Goal: Information Seeking & Learning: Learn about a topic

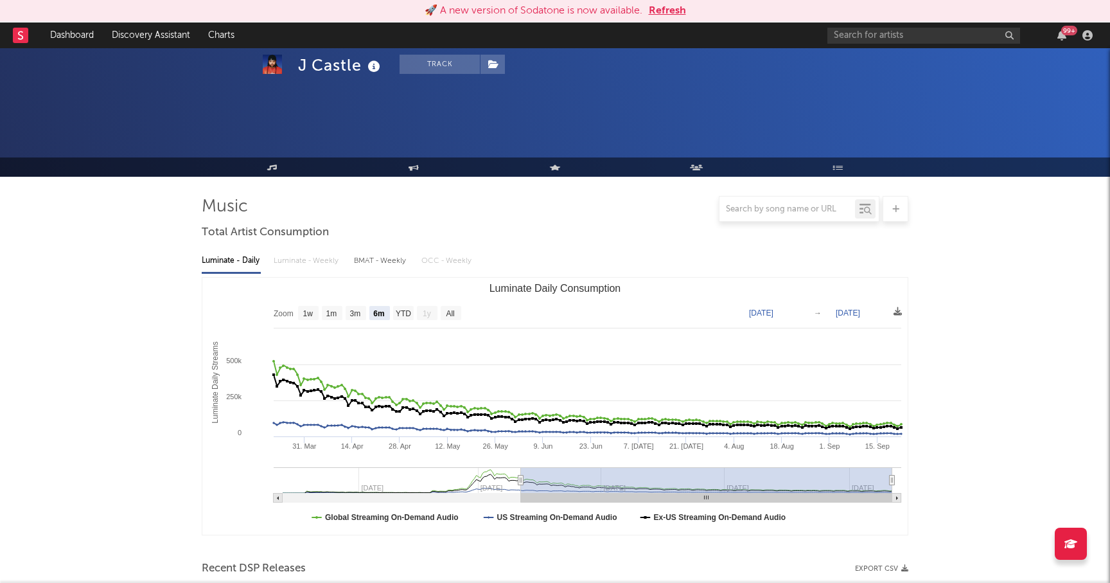
select select "6m"
select select "1w"
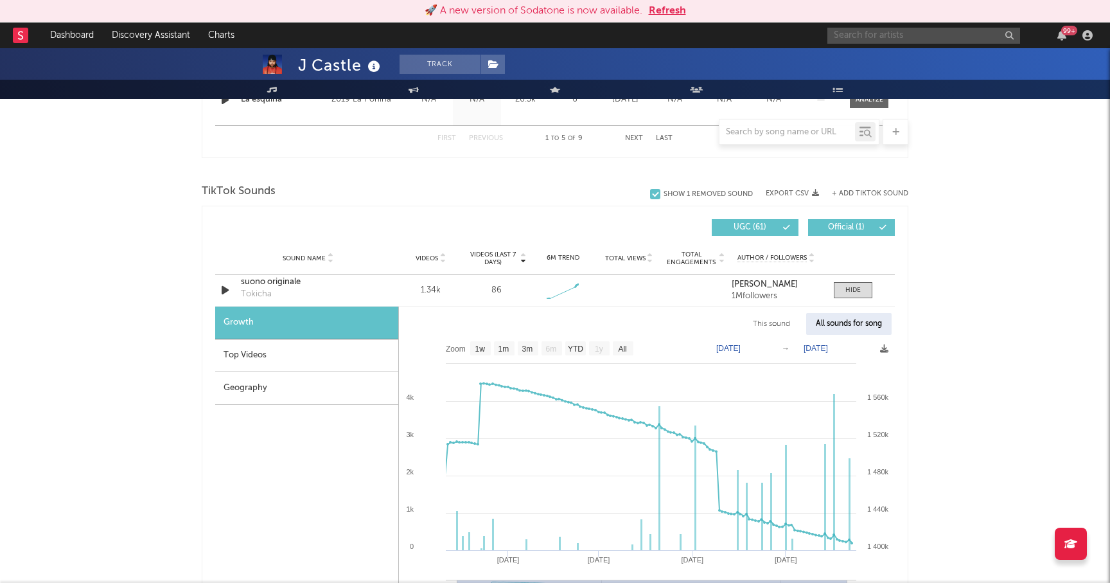
click at [855, 30] on input "text" at bounding box center [924, 36] width 193 height 16
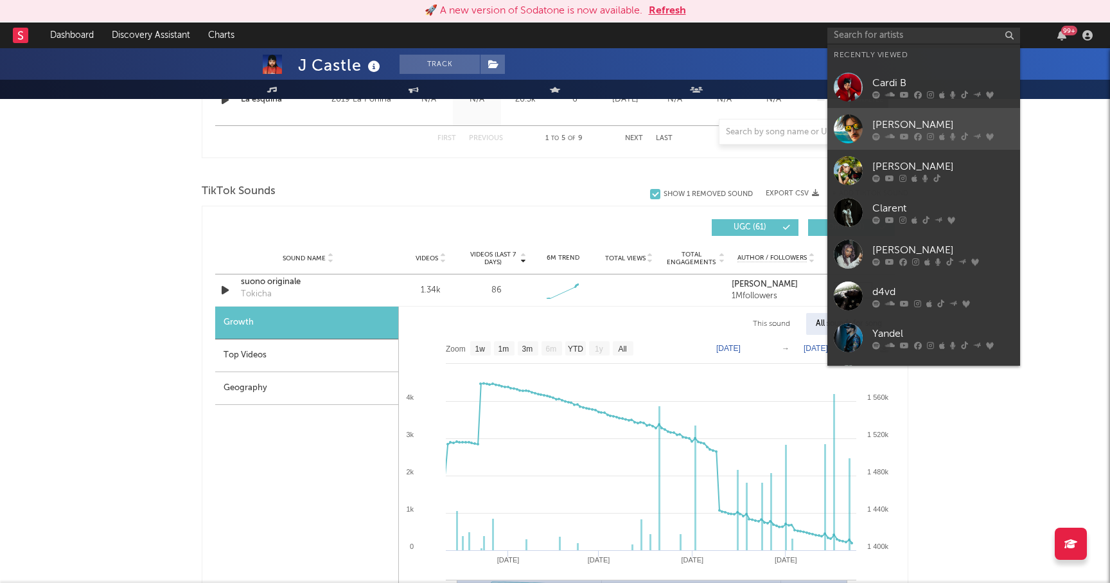
click at [892, 123] on div "[PERSON_NAME]" at bounding box center [943, 124] width 141 height 15
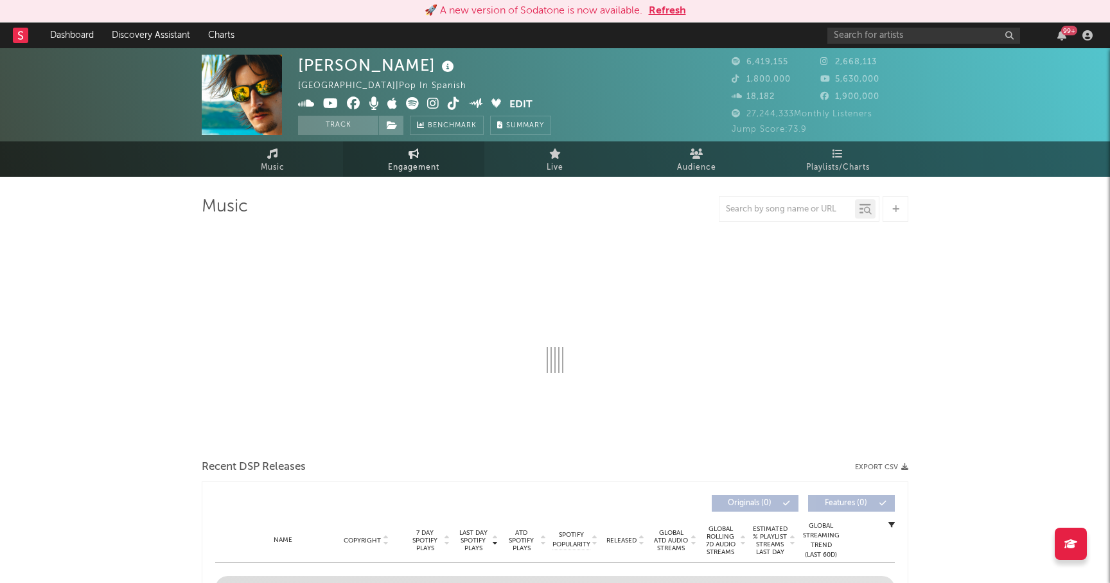
click at [387, 164] on link "Engagement" at bounding box center [413, 158] width 141 height 35
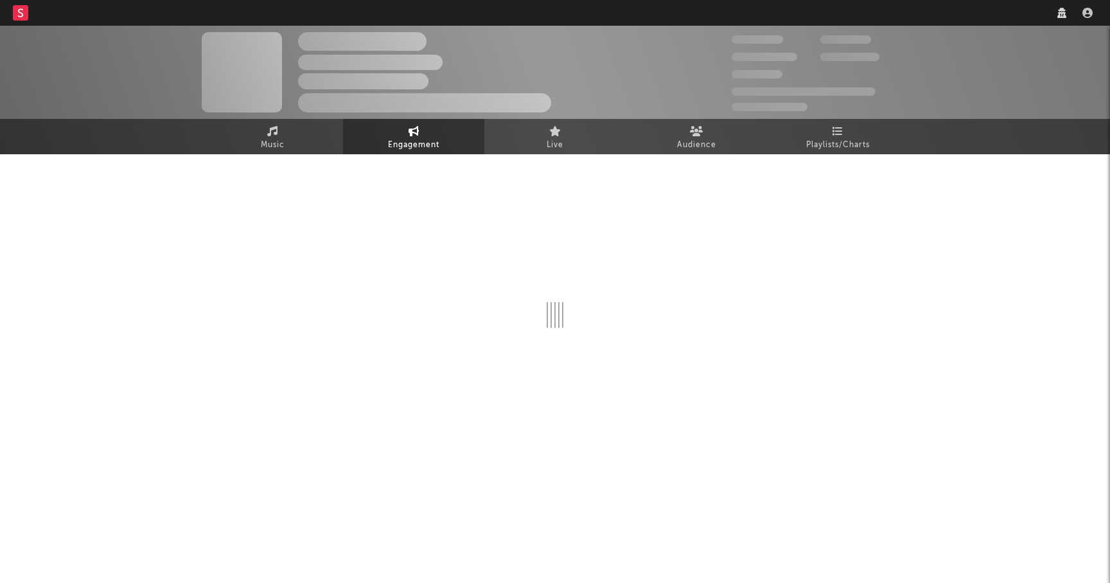
select select "1w"
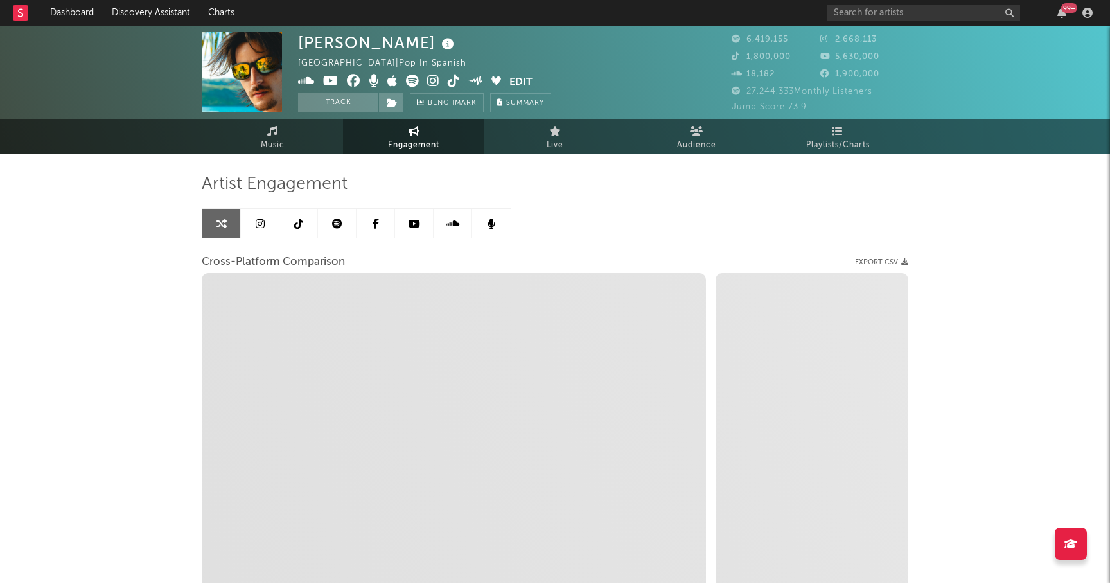
click at [267, 222] on link at bounding box center [260, 223] width 39 height 29
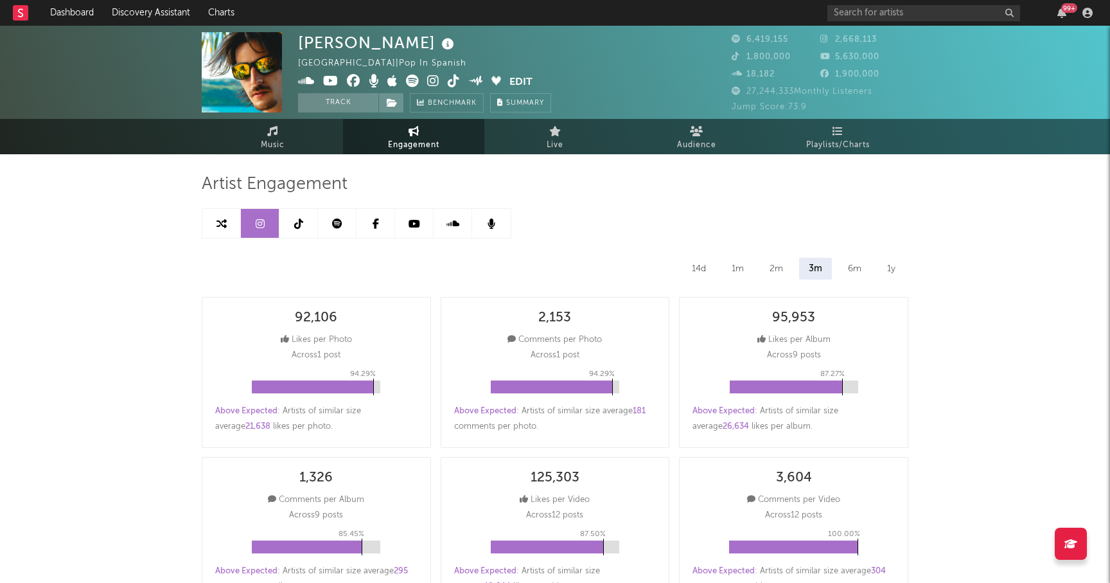
select select "6m"
click at [945, 15] on input "text" at bounding box center [924, 13] width 193 height 16
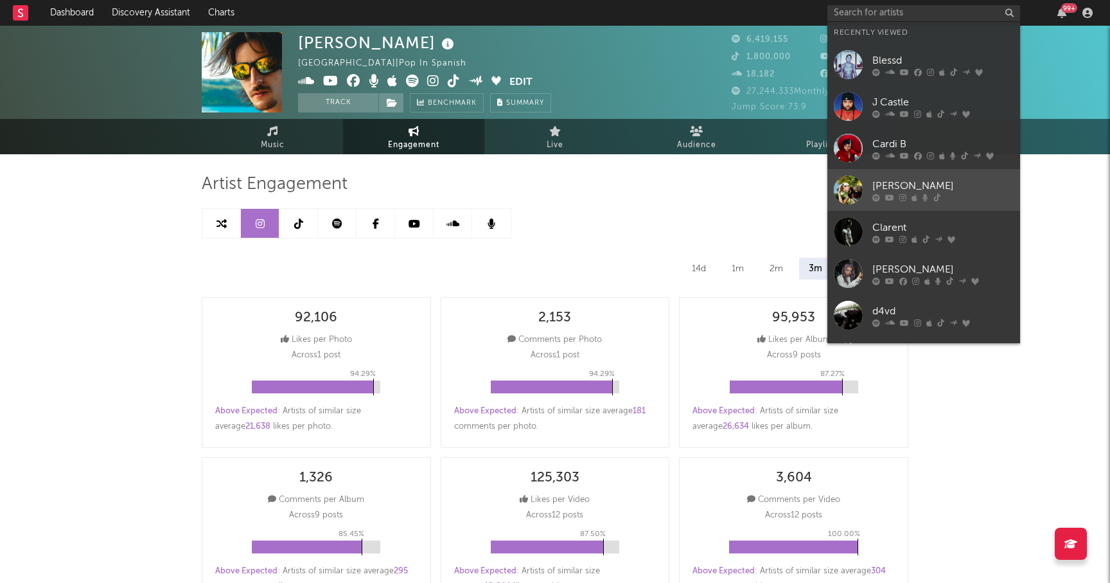
click at [938, 194] on icon at bounding box center [937, 197] width 7 height 8
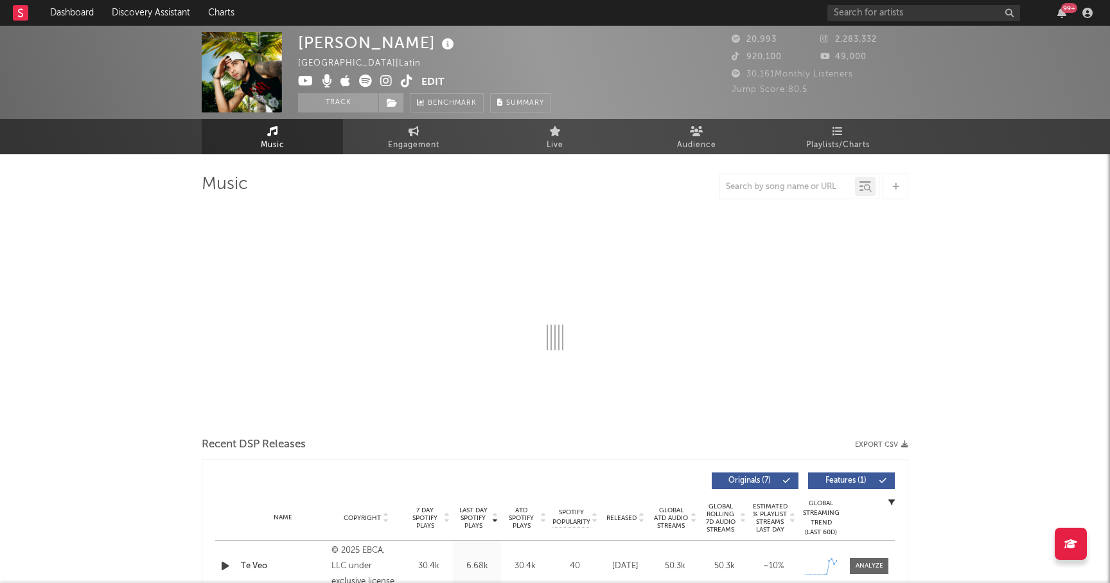
select select "6m"
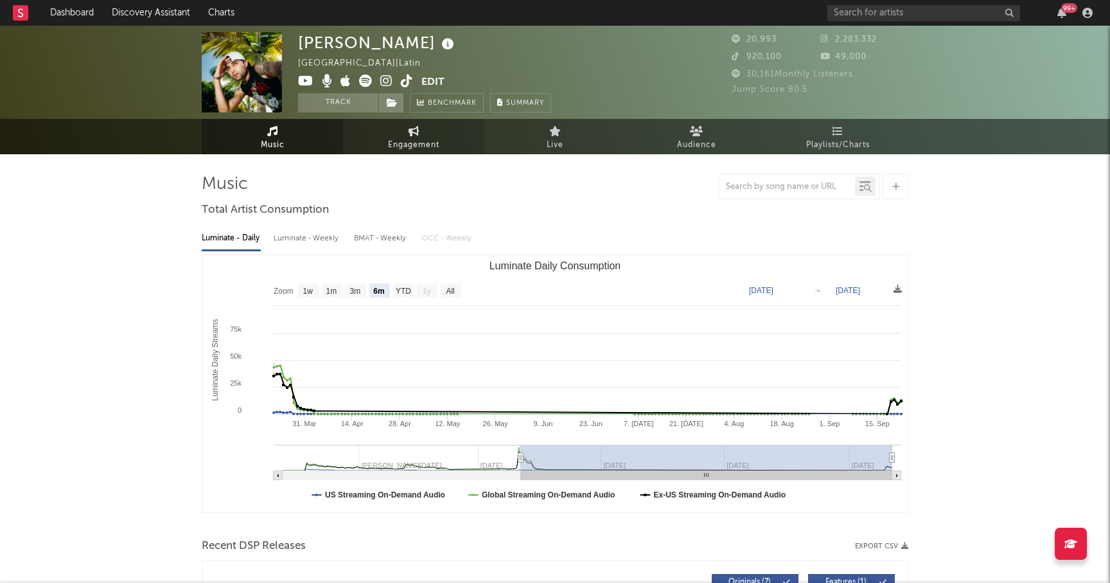
click at [400, 147] on span "Engagement" at bounding box center [413, 145] width 51 height 15
select select "1w"
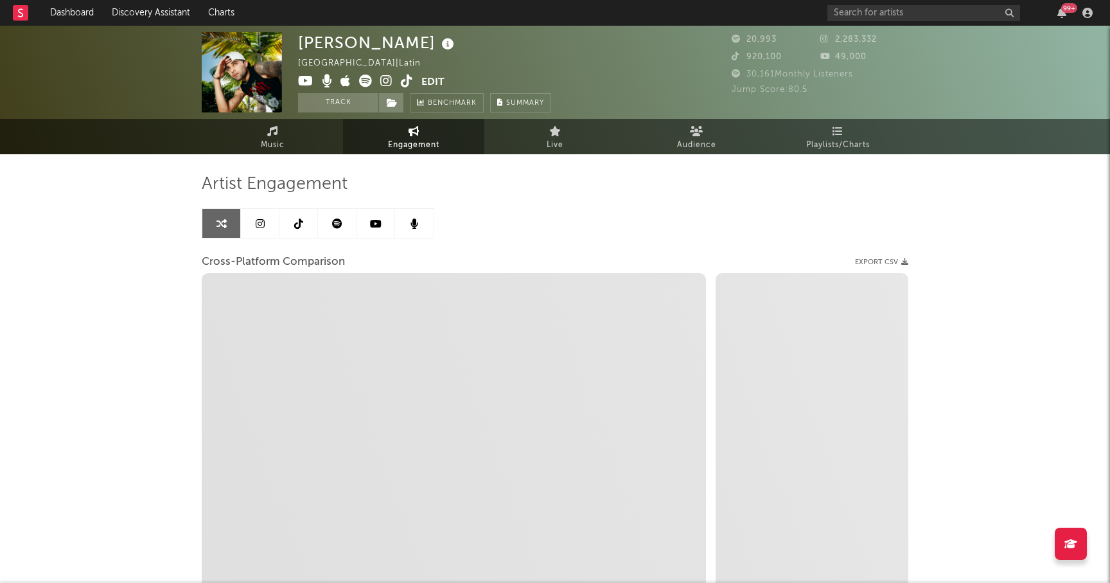
click at [258, 229] on link at bounding box center [260, 223] width 39 height 29
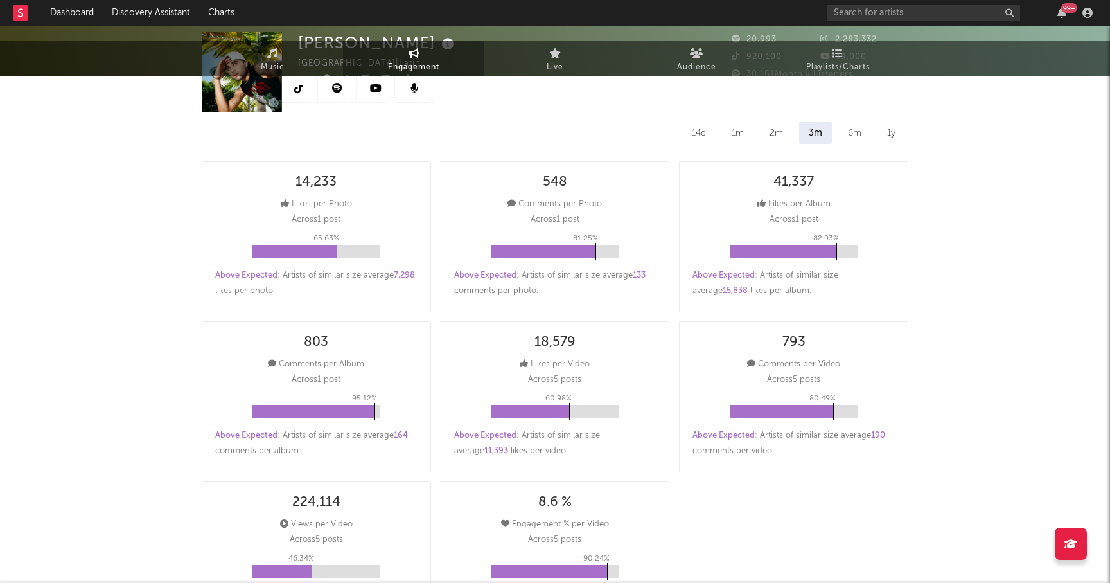
select select "6m"
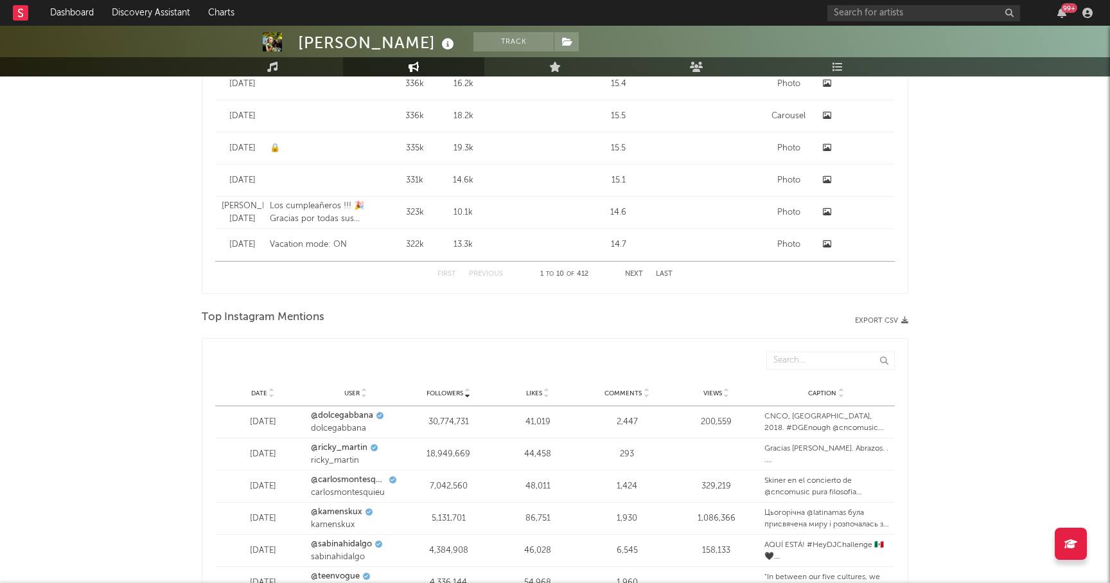
scroll to position [1220, 0]
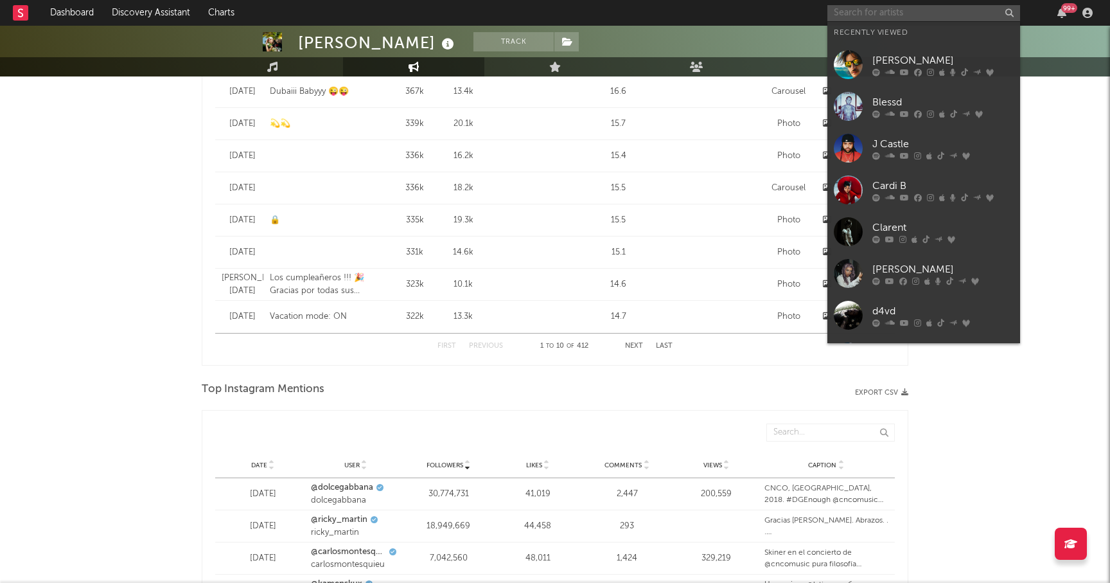
click at [869, 7] on input "text" at bounding box center [924, 13] width 193 height 16
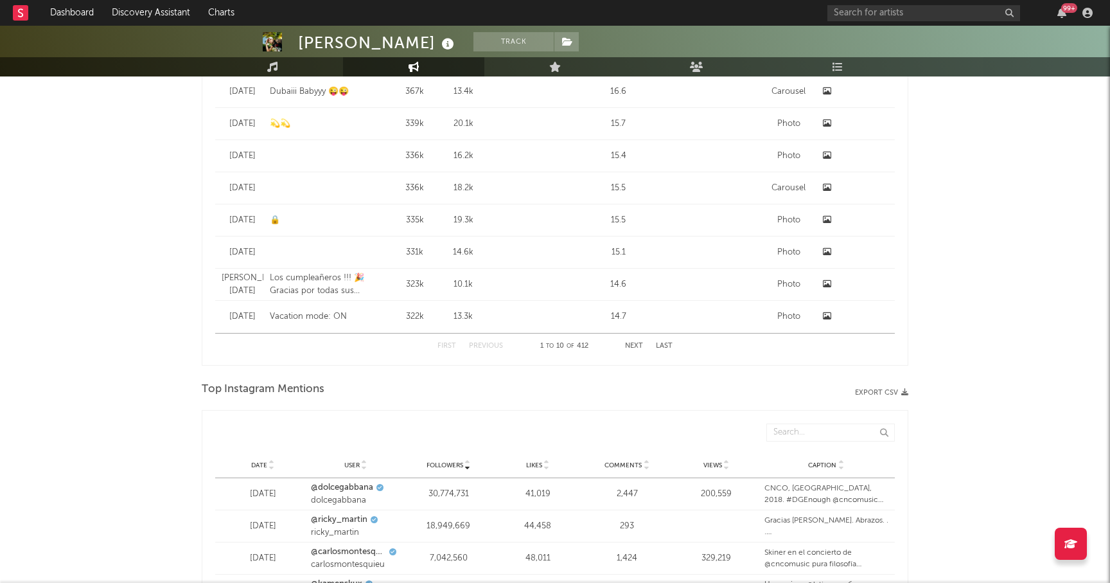
click at [862, 1] on div "99 +" at bounding box center [963, 13] width 270 height 26
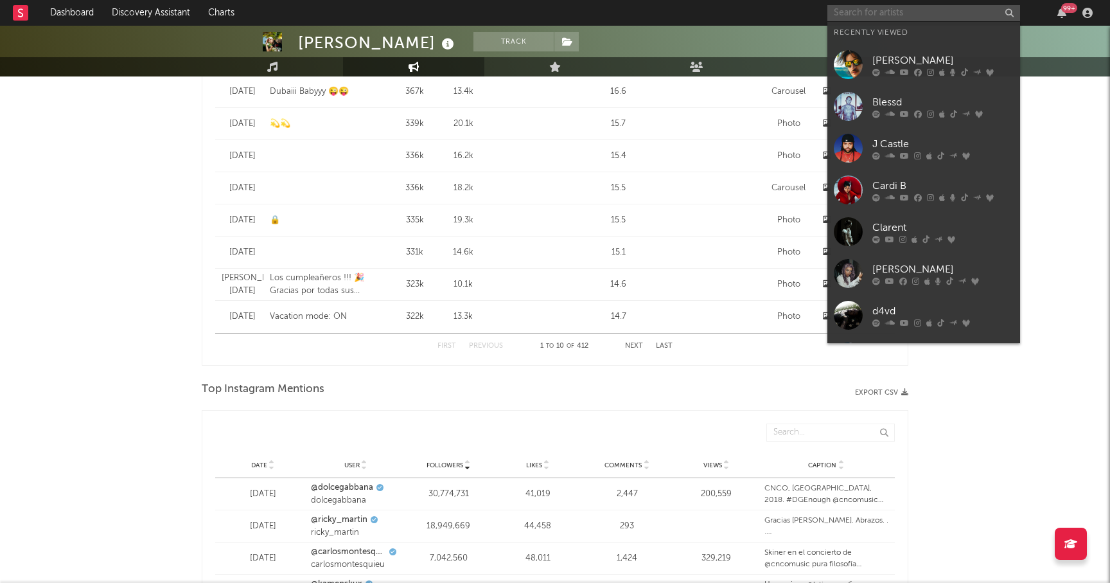
click at [861, 9] on input "text" at bounding box center [924, 13] width 193 height 16
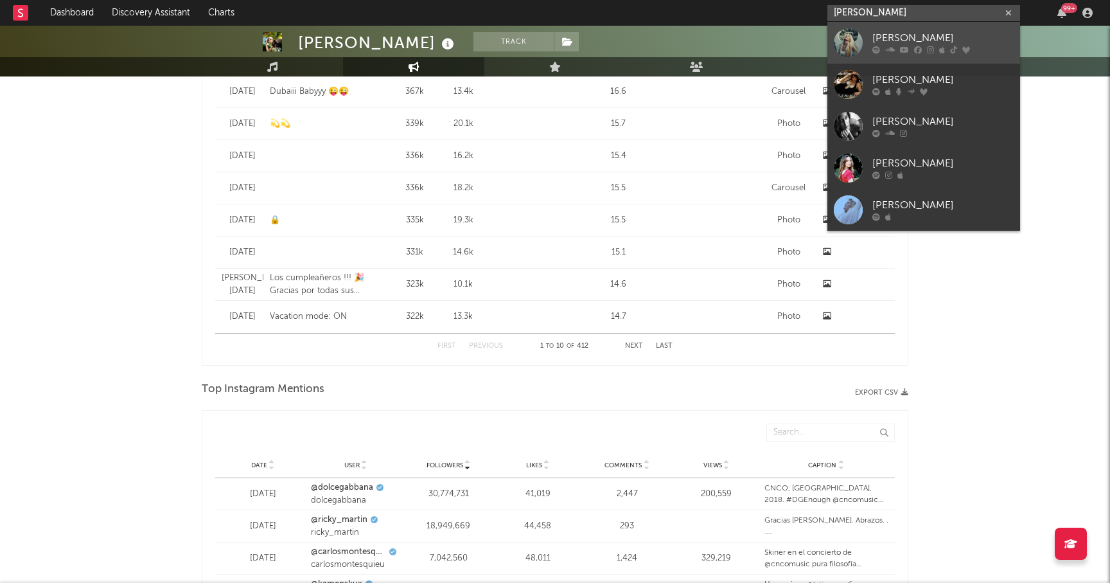
type input "elena rose"
click at [874, 40] on div "[PERSON_NAME]" at bounding box center [943, 38] width 141 height 15
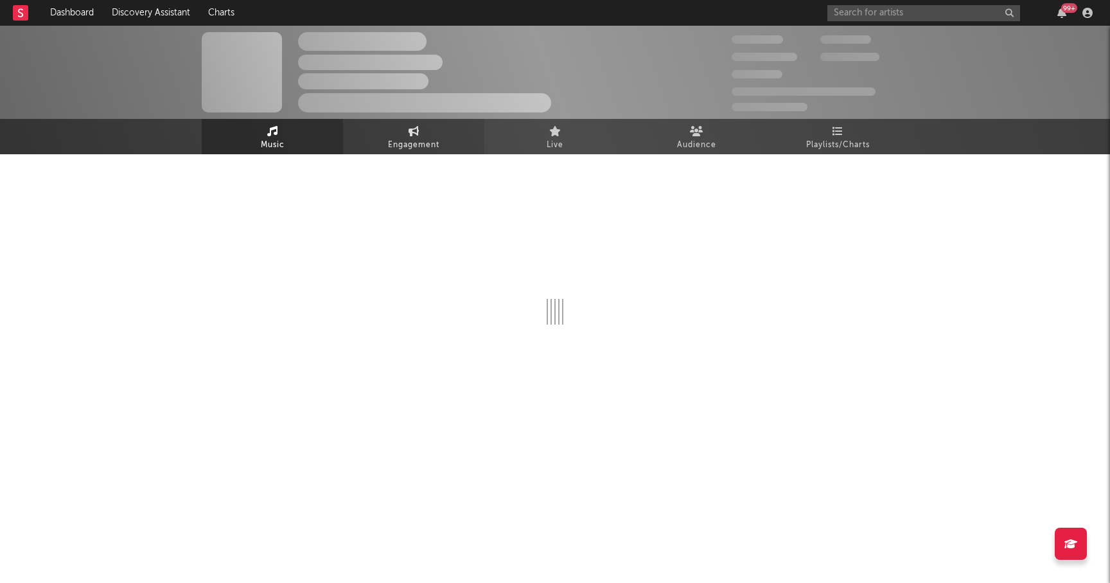
click at [393, 149] on span "Engagement" at bounding box center [413, 145] width 51 height 15
select select "1w"
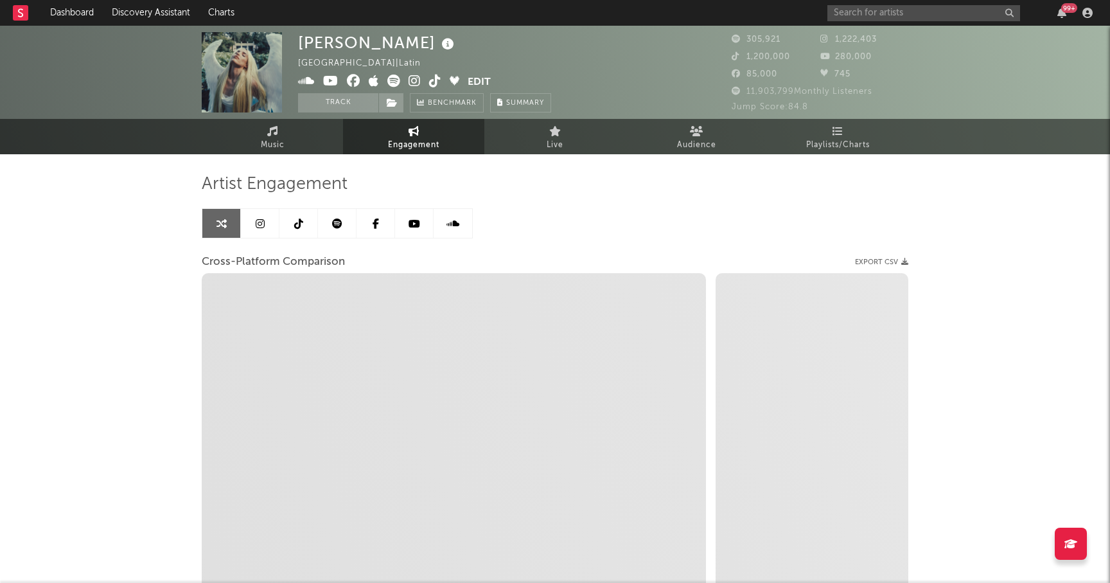
click at [263, 227] on icon at bounding box center [260, 223] width 9 height 10
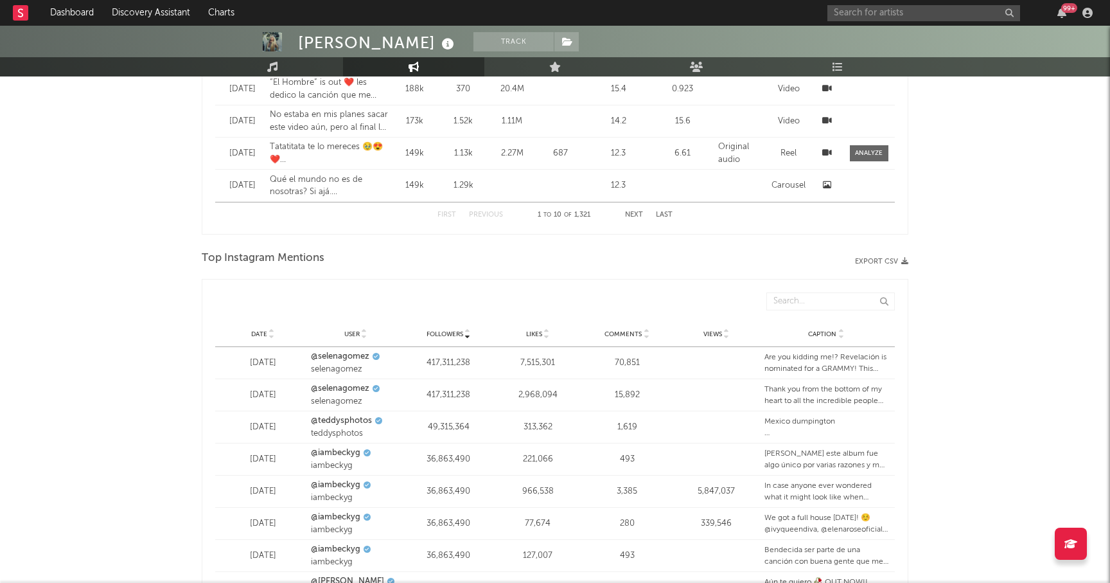
select select "6m"
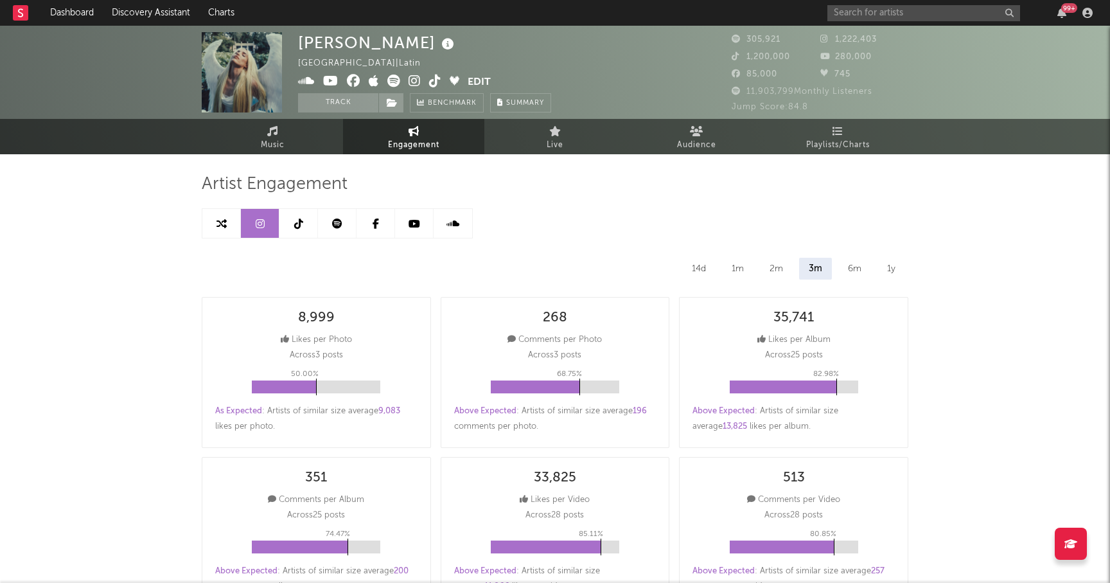
click at [303, 233] on link at bounding box center [299, 223] width 39 height 29
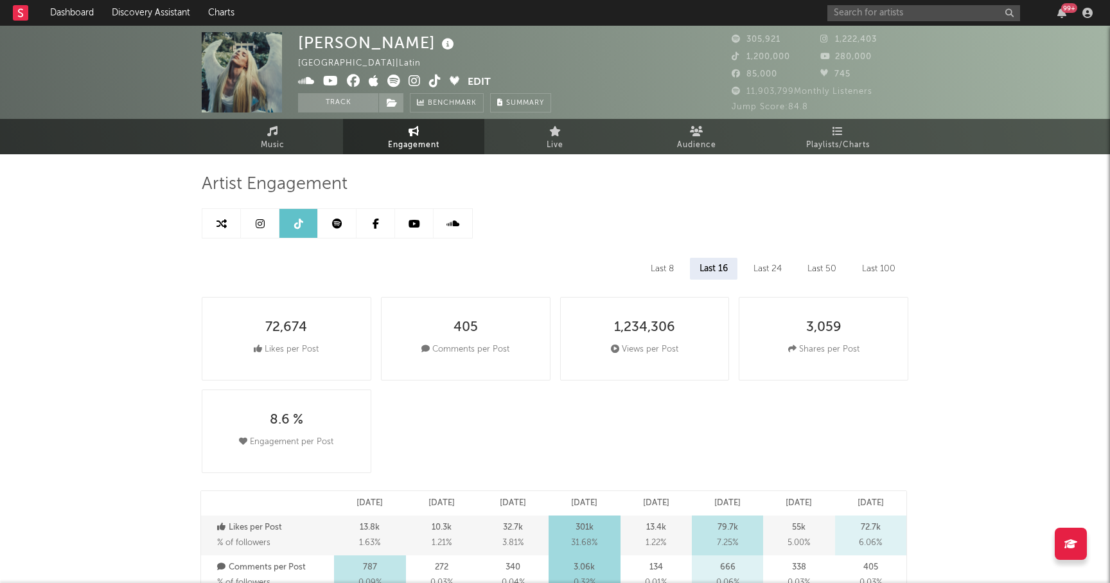
select select "6m"
click at [341, 224] on icon at bounding box center [337, 223] width 10 height 10
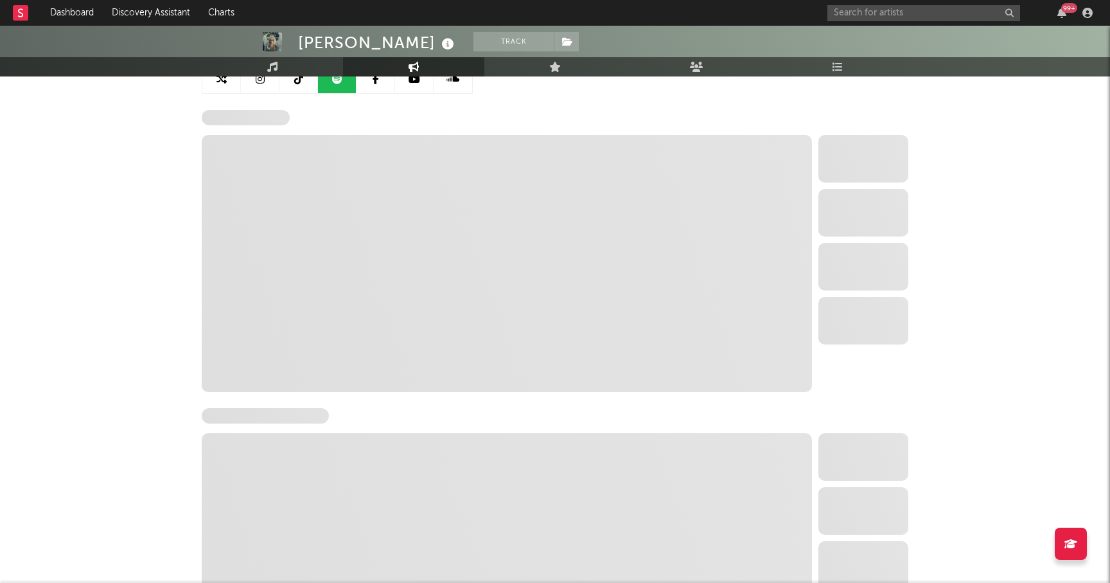
select select "6m"
select select "1w"
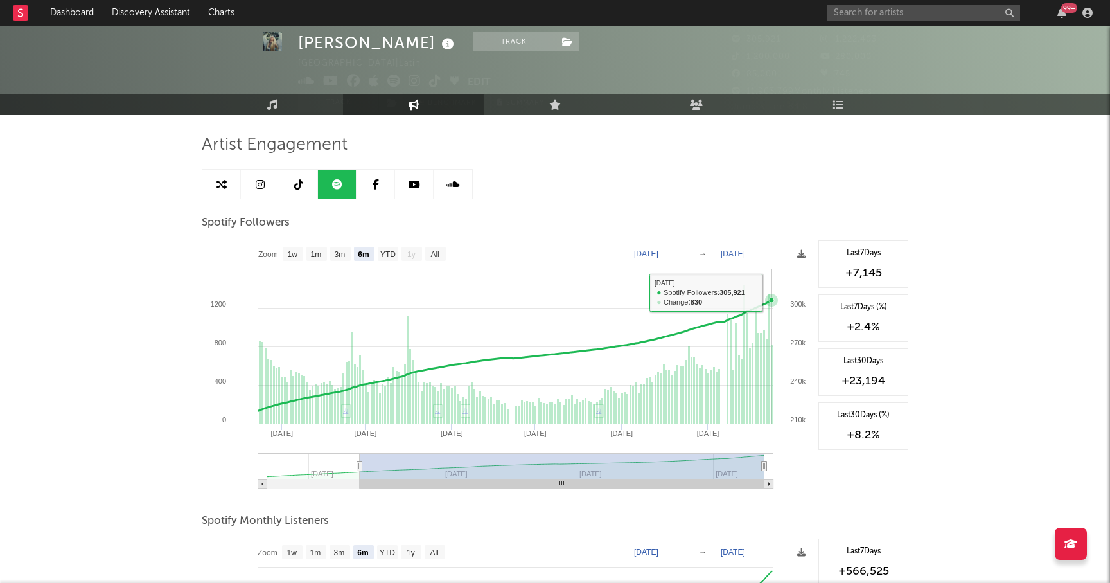
scroll to position [35, 0]
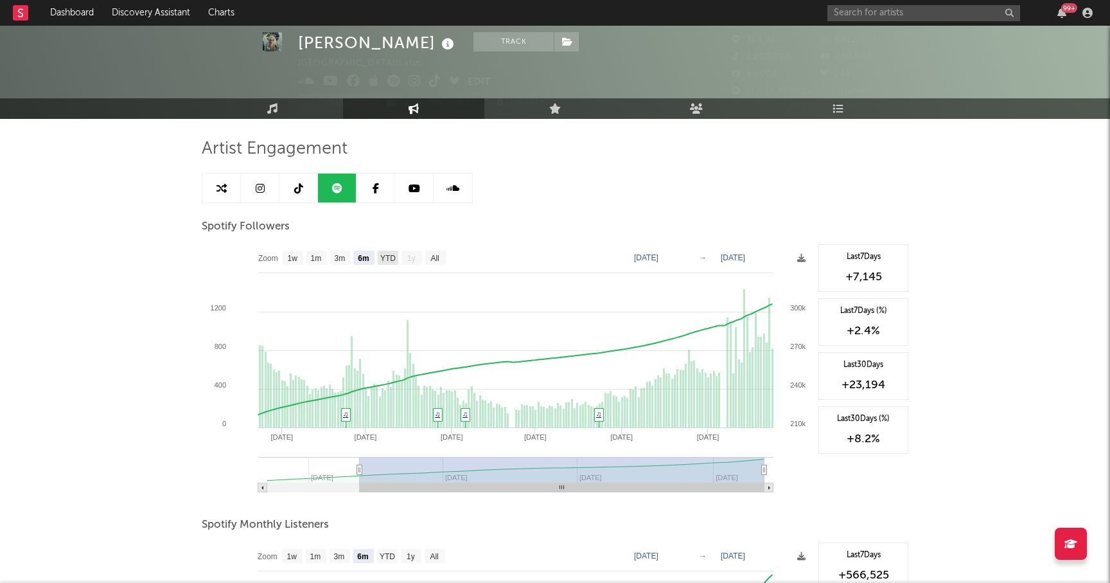
click at [391, 257] on text "YTD" at bounding box center [387, 258] width 15 height 9
select select "YTD"
type input "2025-02-10"
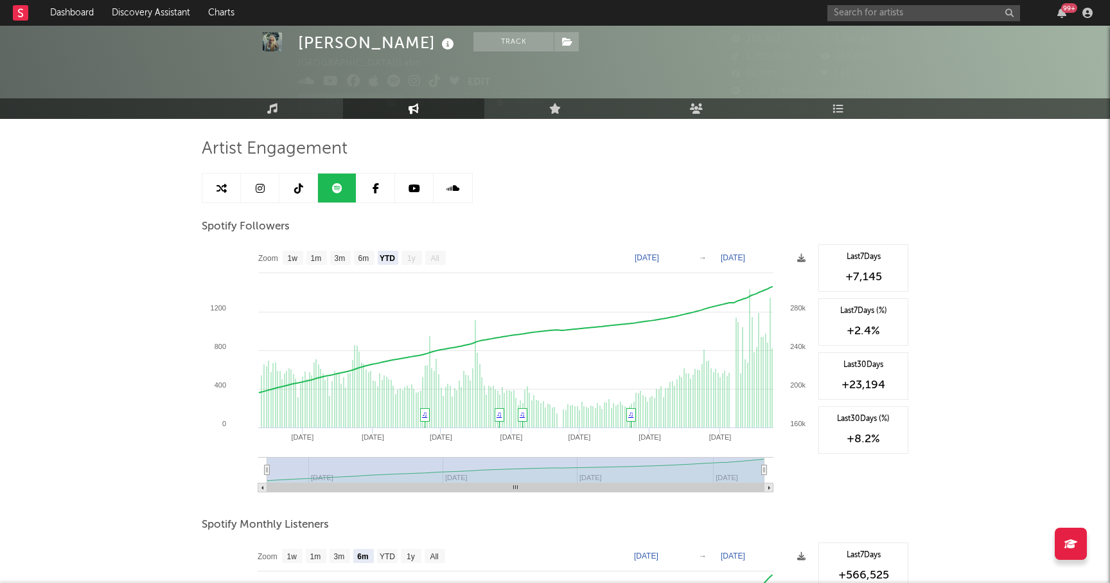
click at [435, 260] on text "All" at bounding box center [435, 258] width 8 height 9
click at [391, 262] on text "YTD" at bounding box center [387, 258] width 15 height 9
select select "YTD"
click at [801, 262] on icon at bounding box center [801, 258] width 8 height 8
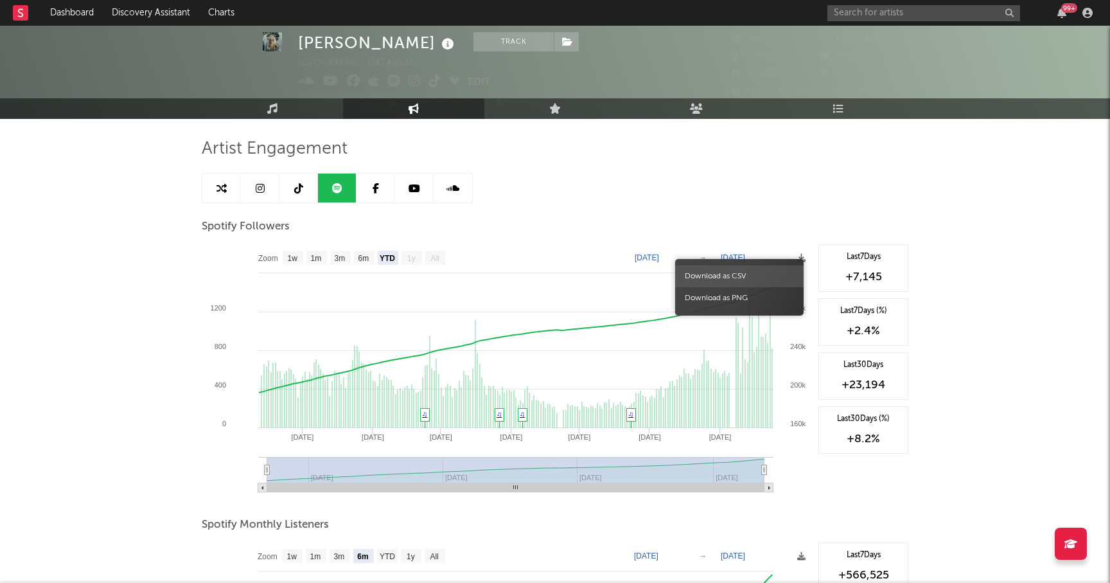
click at [752, 281] on span "Download as CSV" at bounding box center [739, 276] width 129 height 22
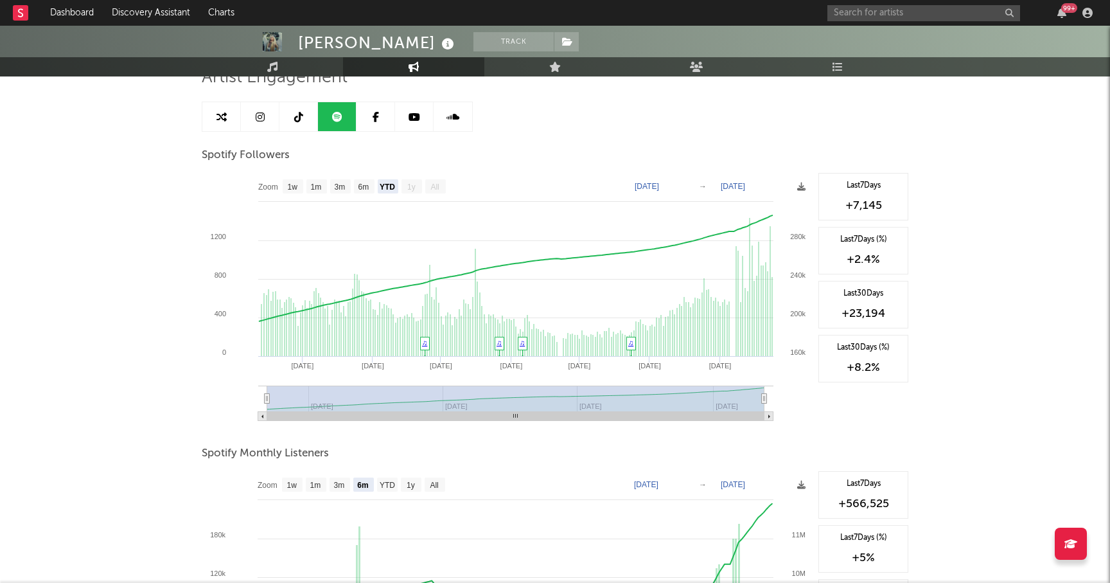
scroll to position [0, 0]
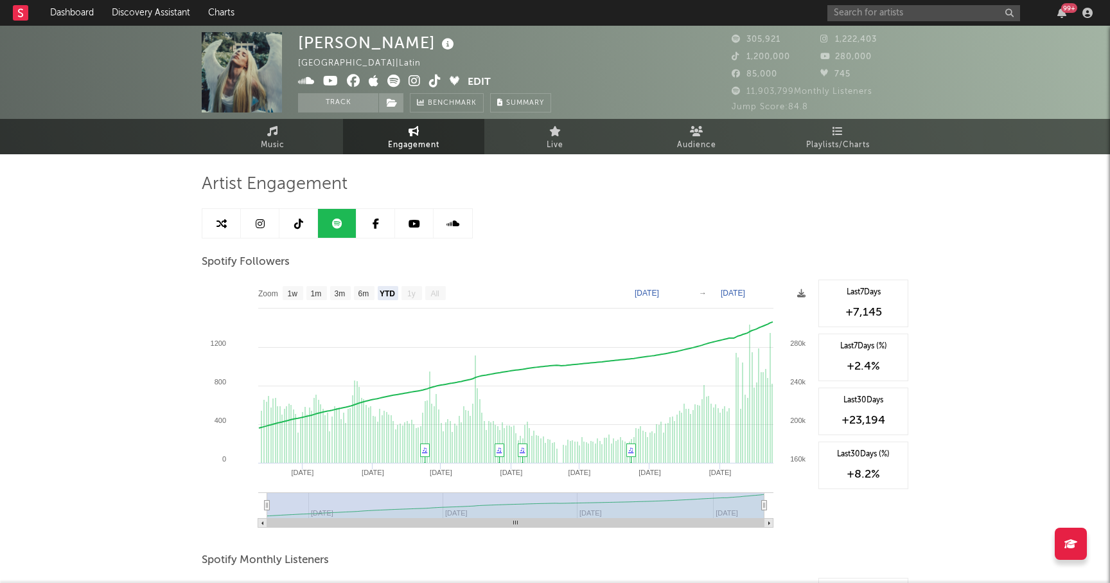
click at [414, 219] on icon at bounding box center [415, 223] width 12 height 10
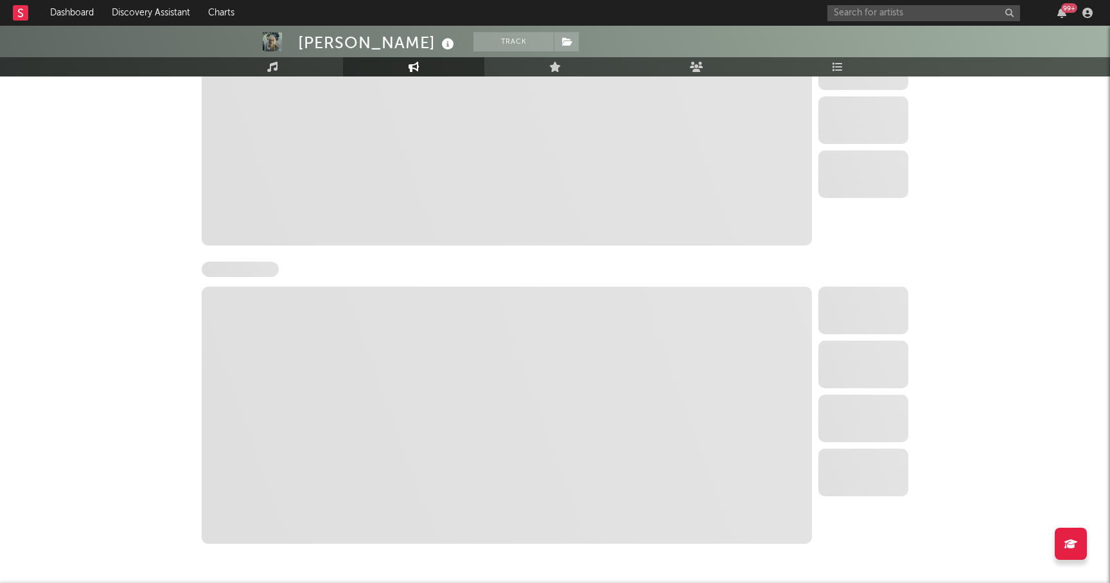
select select "6m"
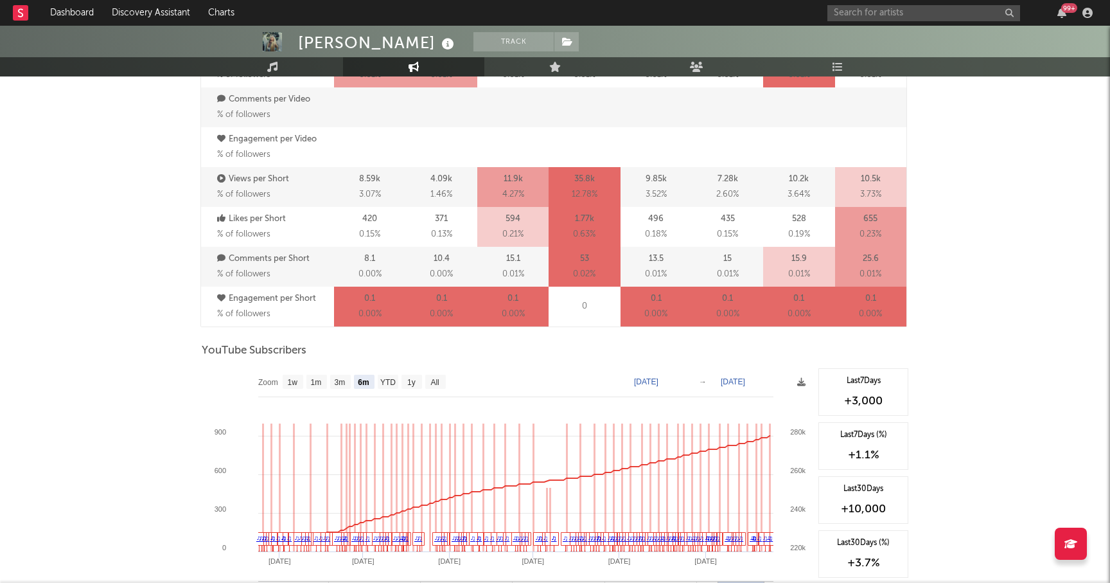
scroll to position [967, 0]
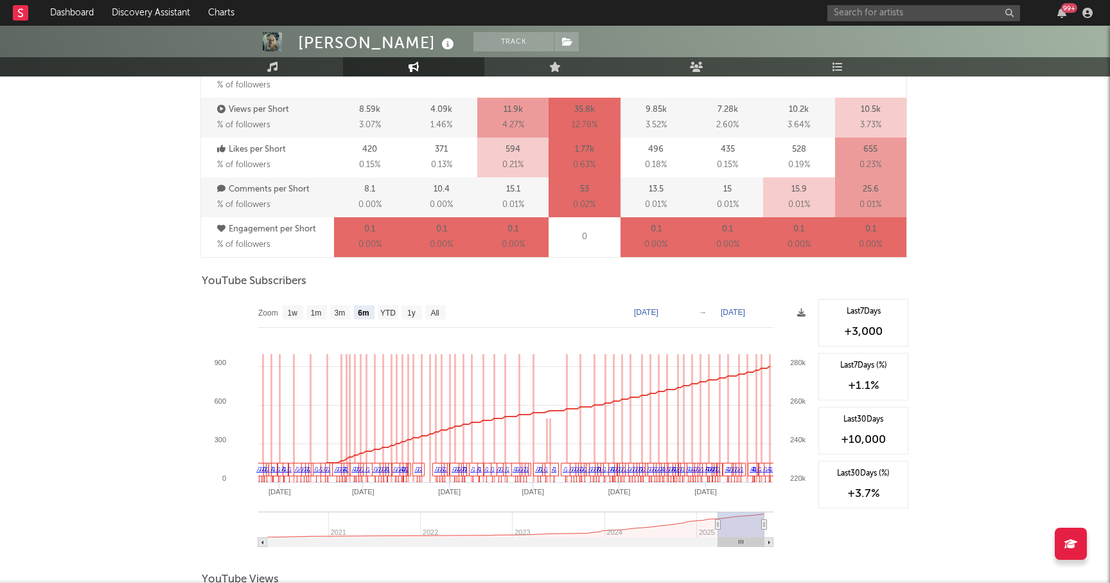
scroll to position [463, 0]
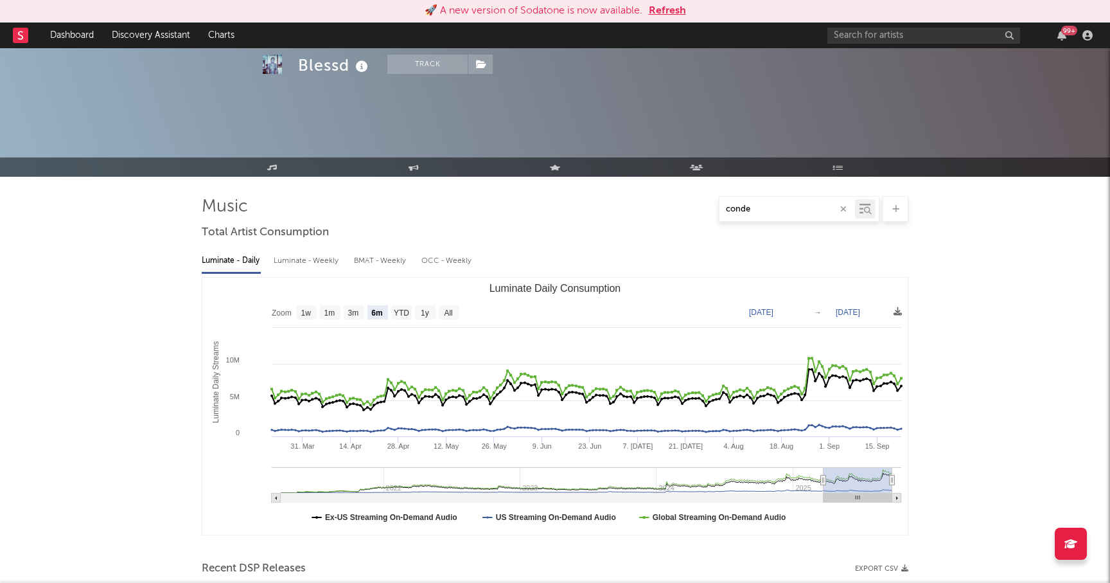
select select "6m"
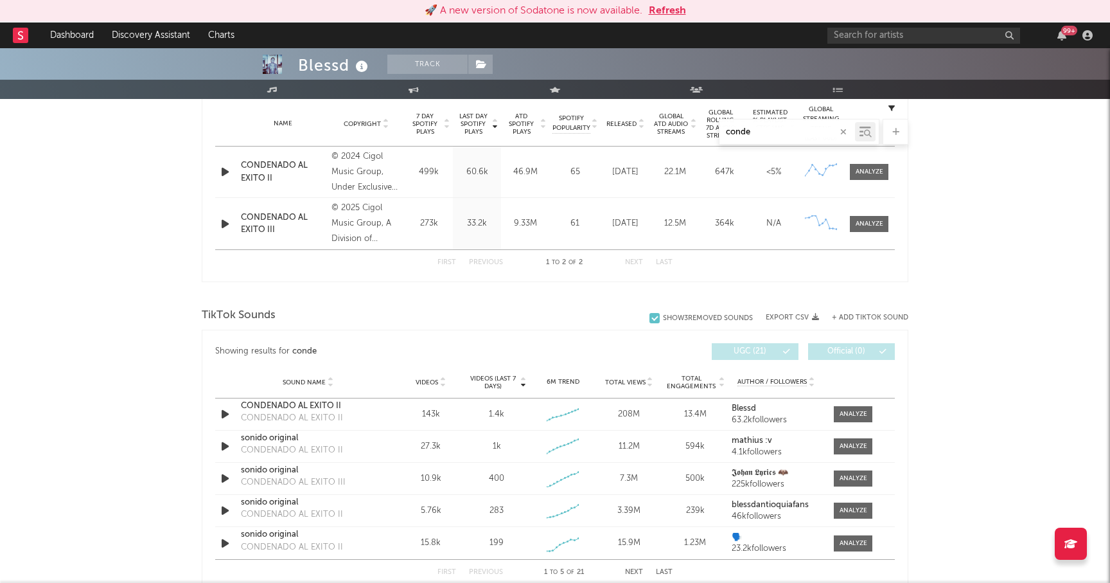
scroll to position [489, 0]
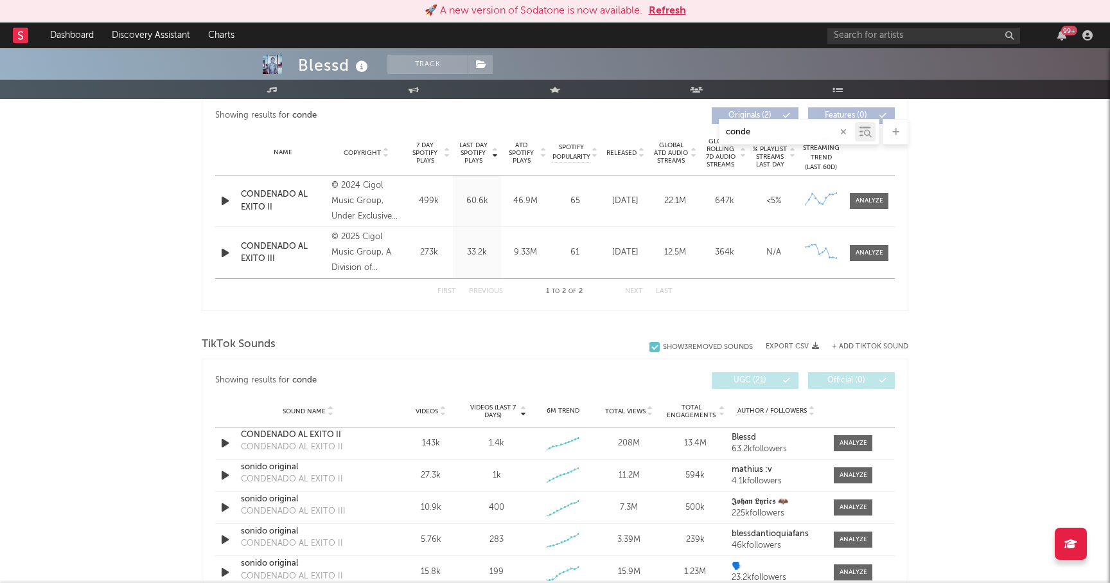
click at [918, 268] on div "Blessd Track Colombia | Latin Urban Edit Track Benchmark Summary 8,387,969 6,75…" at bounding box center [555, 396] width 1110 height 1674
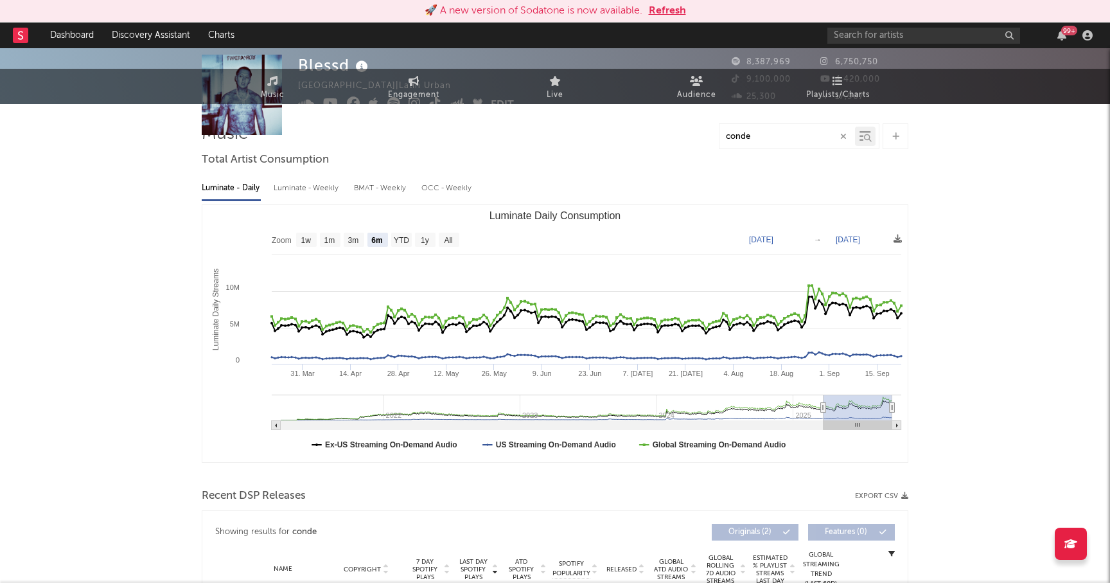
scroll to position [0, 0]
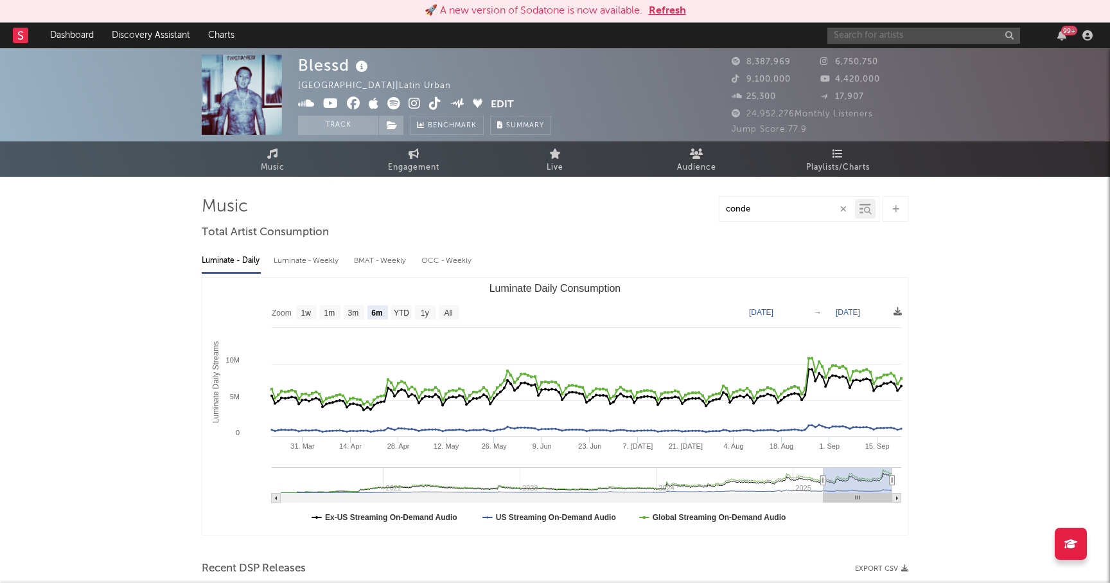
click at [886, 31] on input "text" at bounding box center [924, 36] width 193 height 16
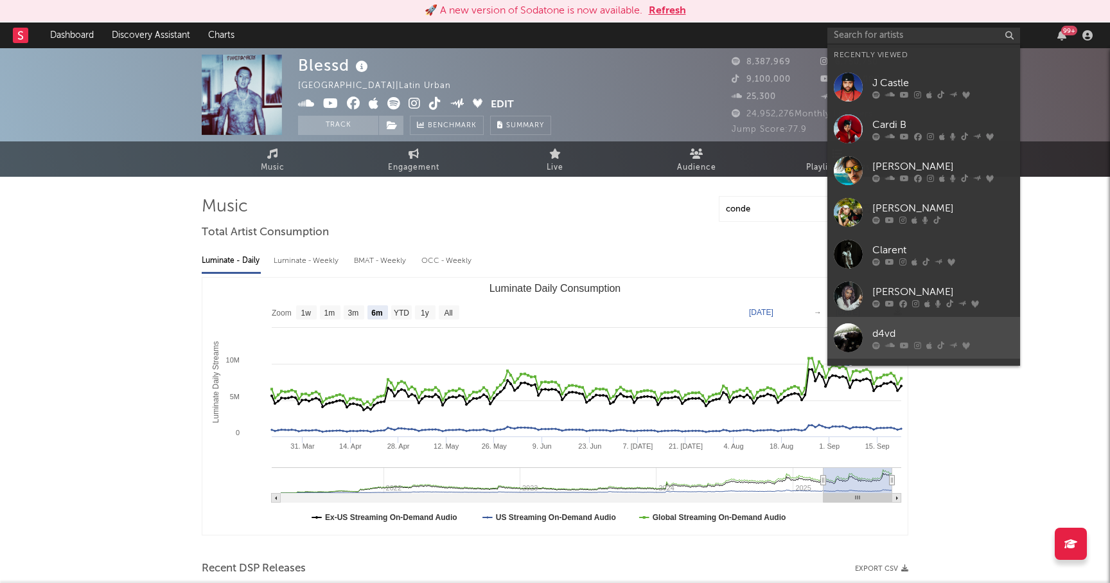
click at [893, 326] on div "d4vd" at bounding box center [943, 333] width 141 height 15
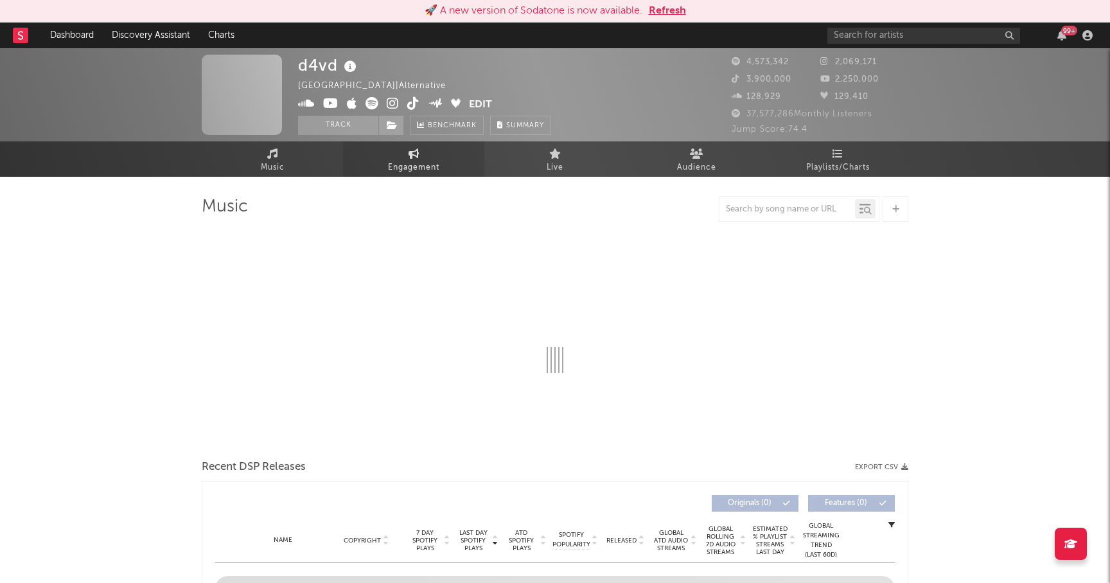
click at [402, 160] on span "Engagement" at bounding box center [413, 167] width 51 height 15
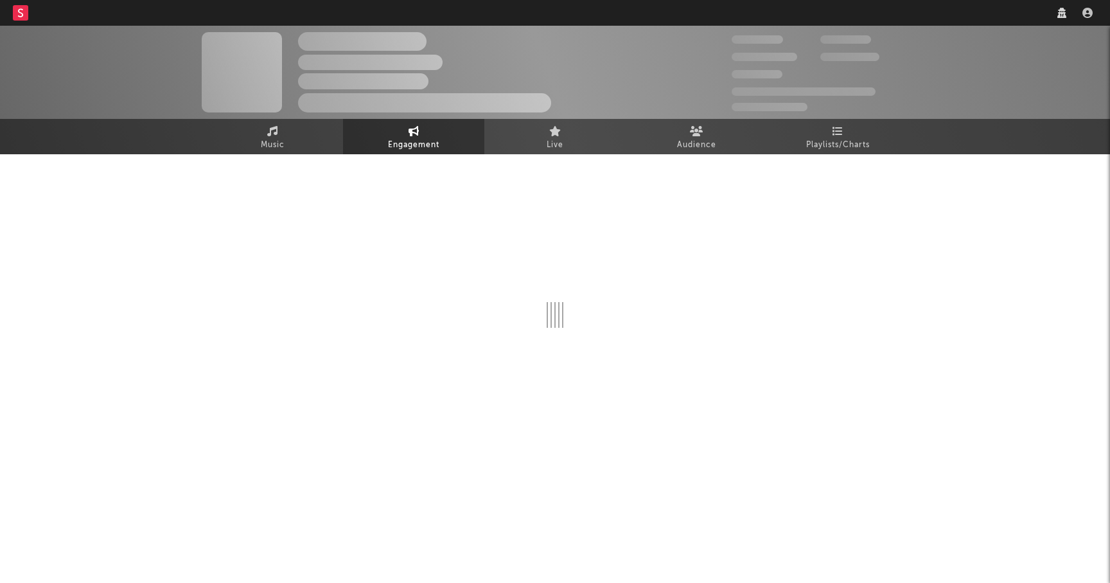
select select "1w"
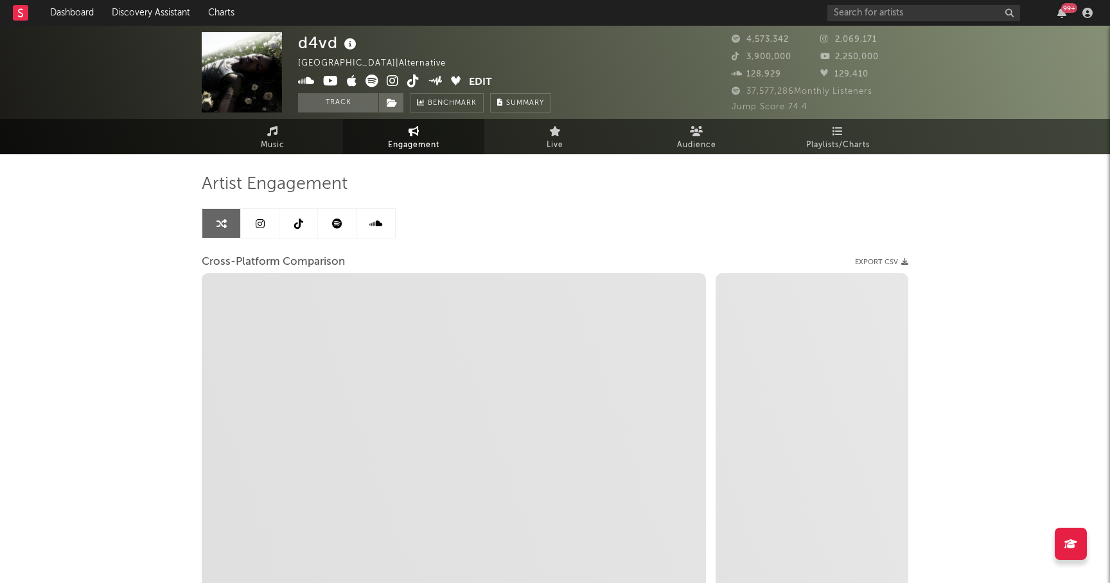
click at [337, 227] on icon at bounding box center [337, 223] width 10 height 10
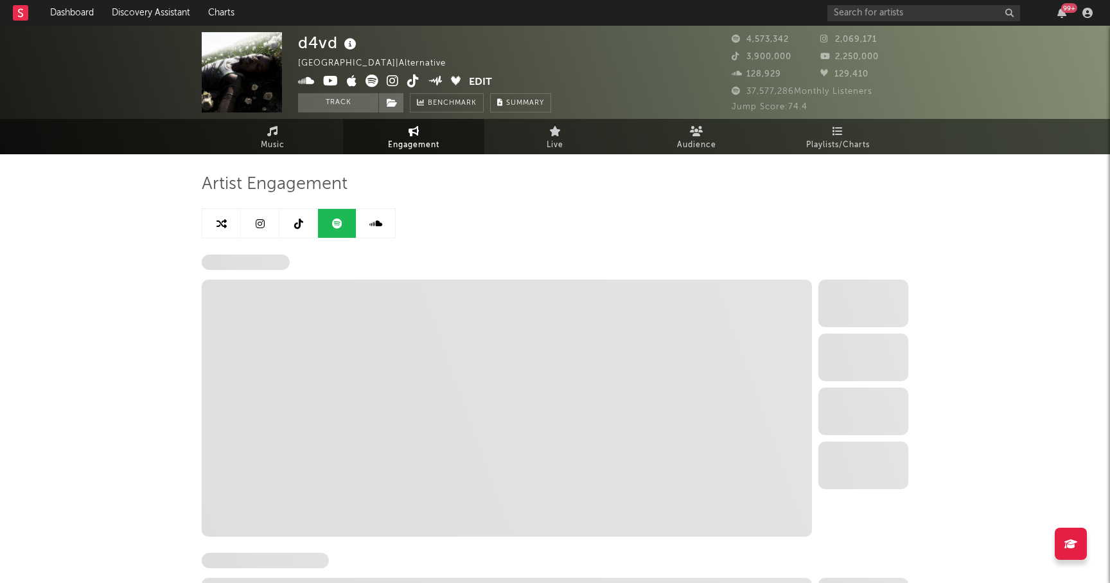
select select "6m"
select select "1w"
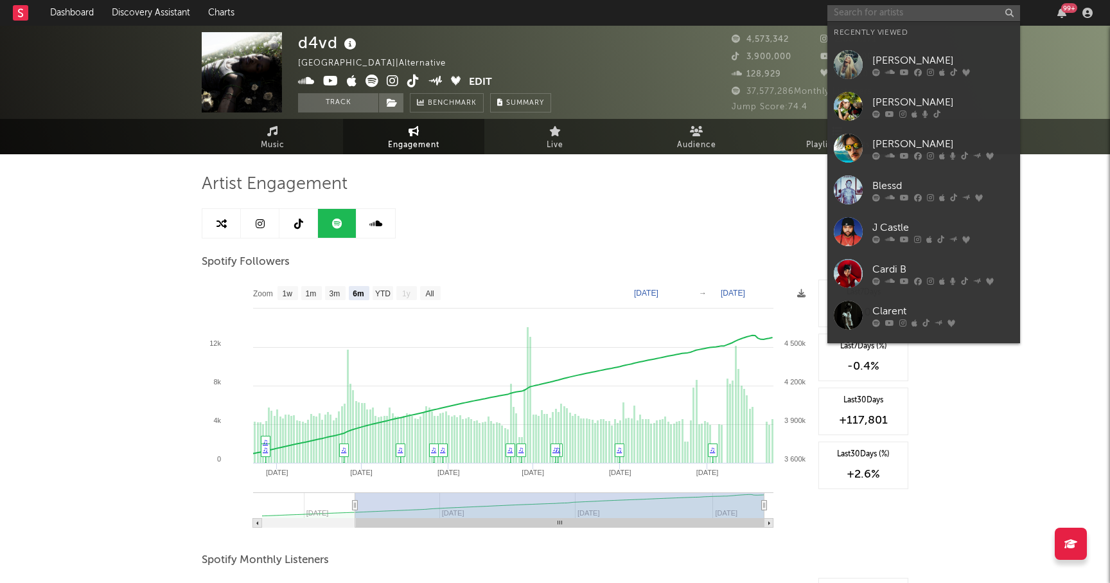
click at [887, 13] on input "text" at bounding box center [924, 13] width 193 height 16
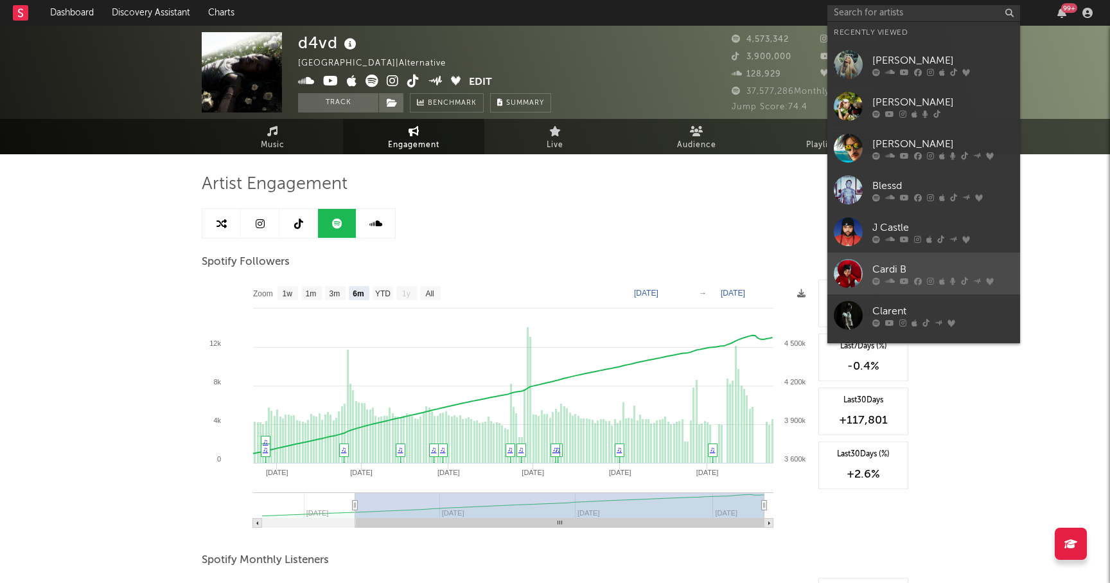
click at [887, 271] on div "Cardi B" at bounding box center [943, 269] width 141 height 15
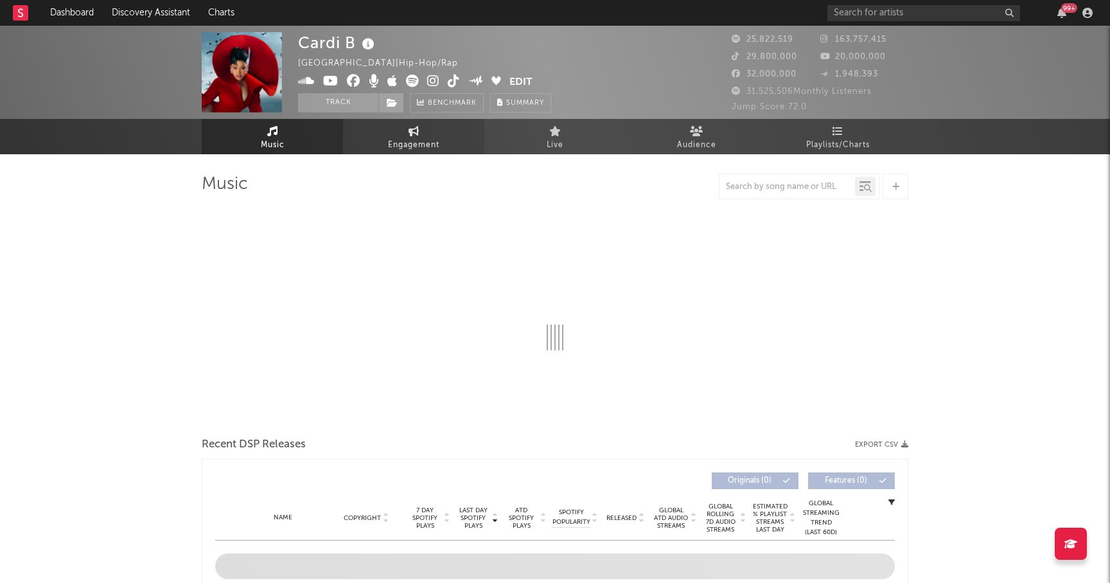
click at [406, 148] on span "Engagement" at bounding box center [413, 145] width 51 height 15
select select "1w"
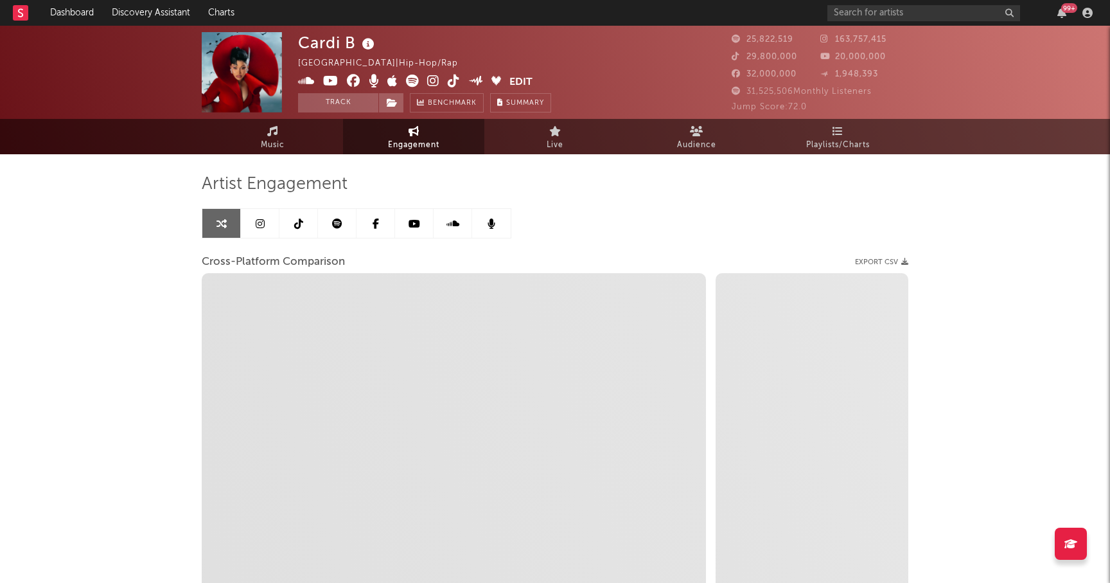
click at [275, 226] on link at bounding box center [260, 223] width 39 height 29
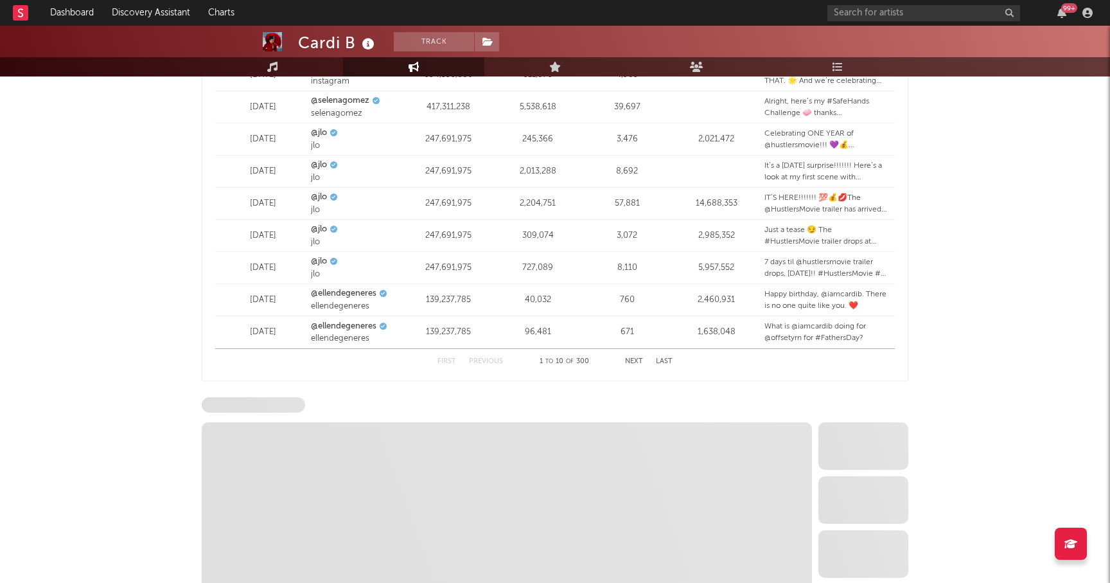
scroll to position [1857, 0]
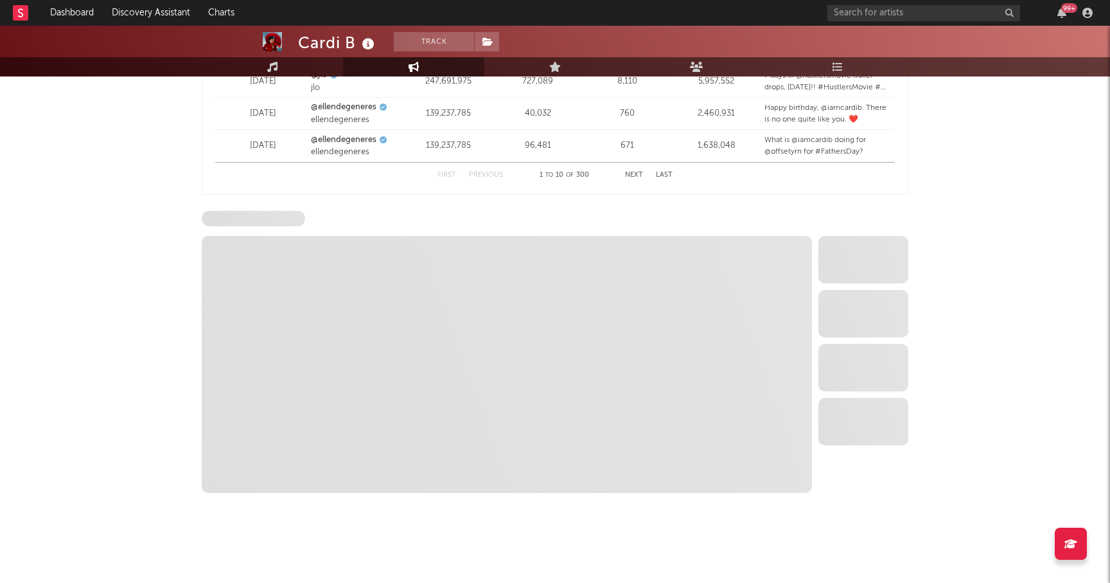
select select "6m"
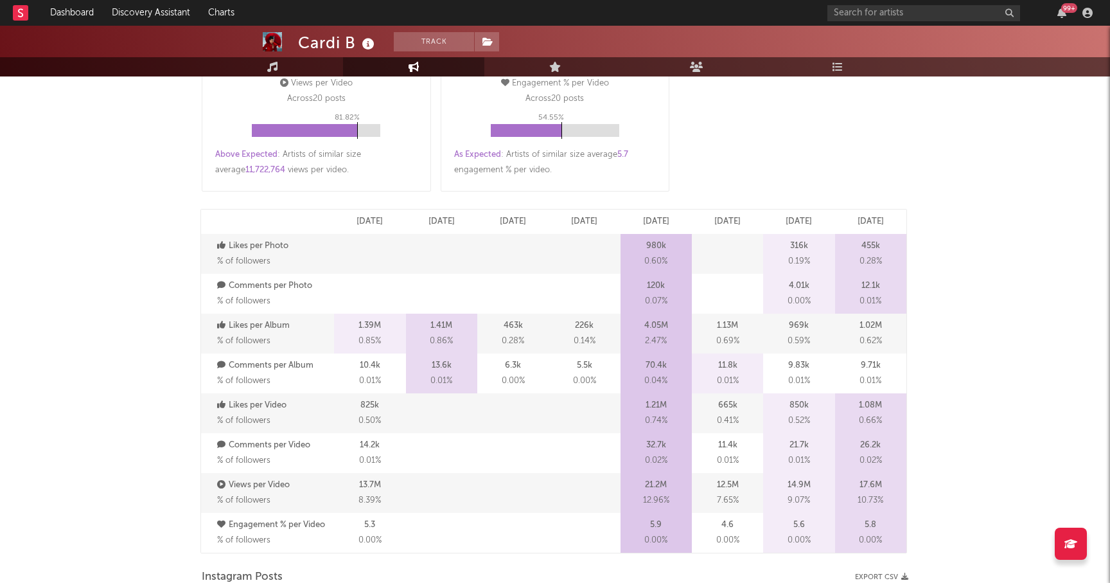
scroll to position [0, 0]
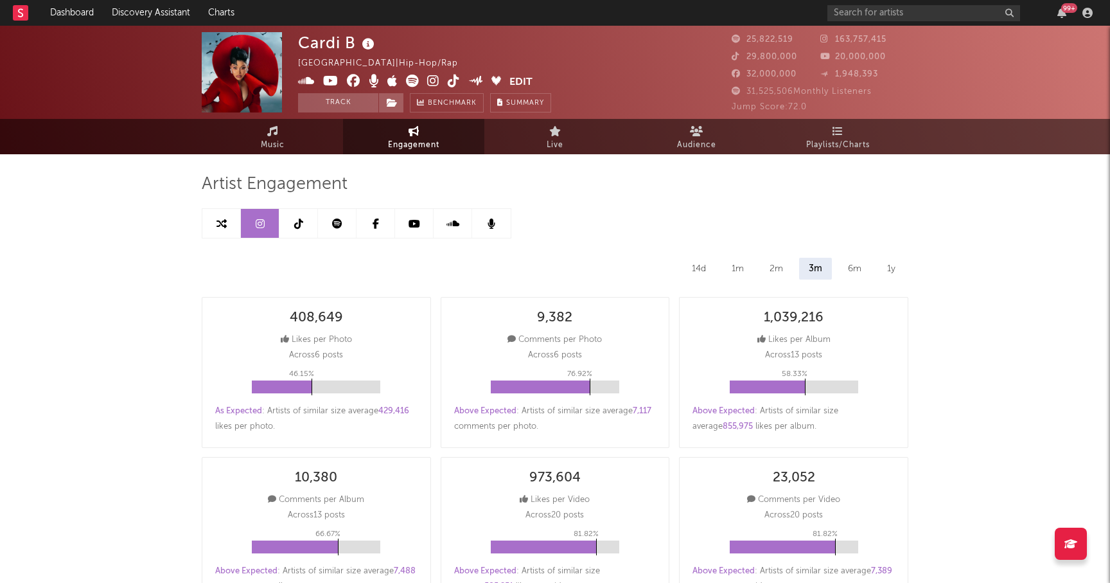
click at [297, 226] on icon at bounding box center [298, 223] width 9 height 10
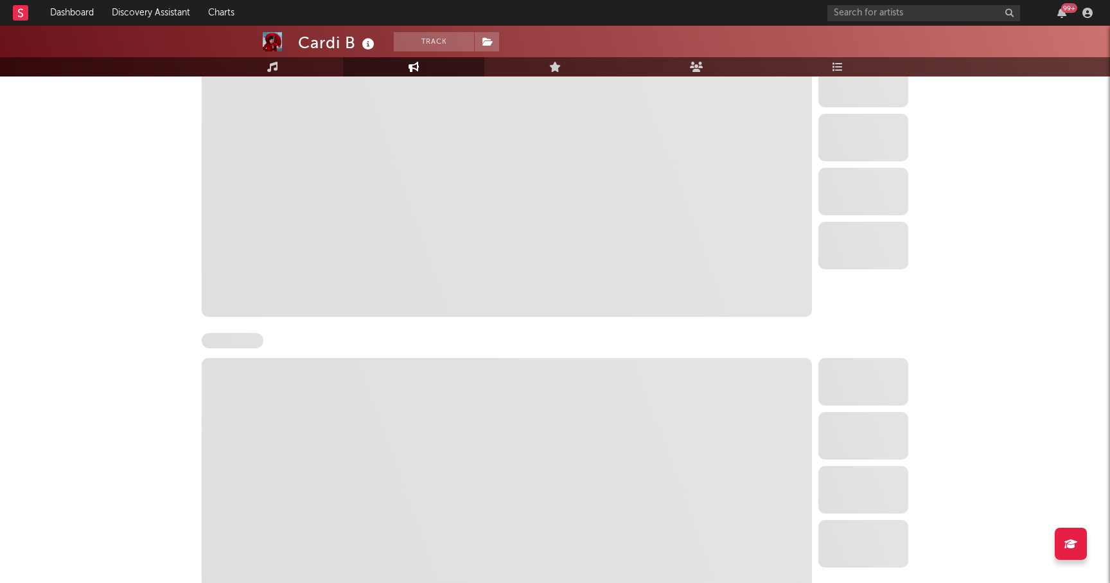
select select "6m"
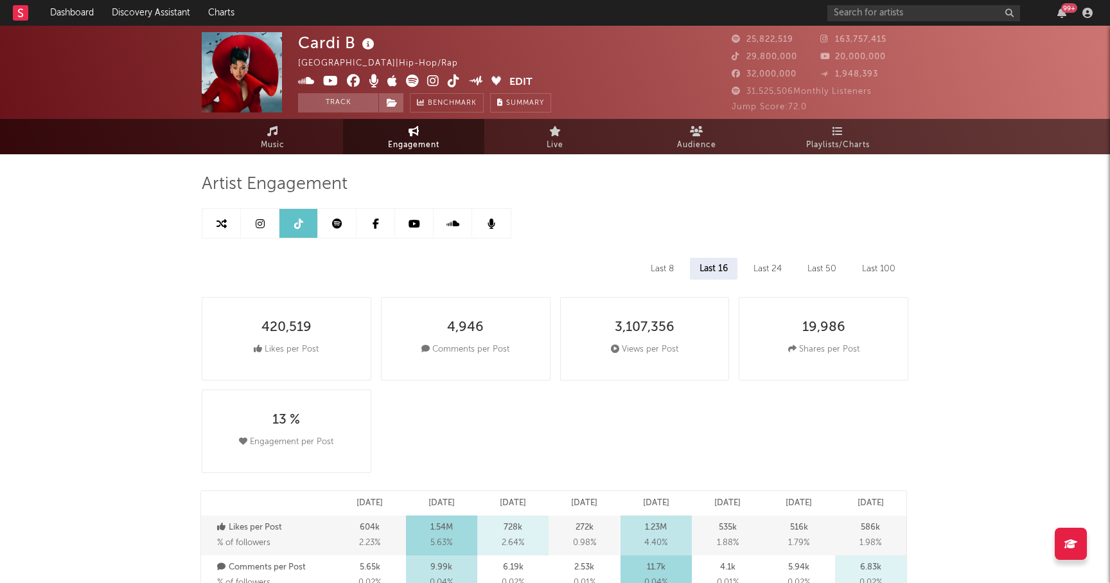
click at [342, 215] on link at bounding box center [337, 223] width 39 height 29
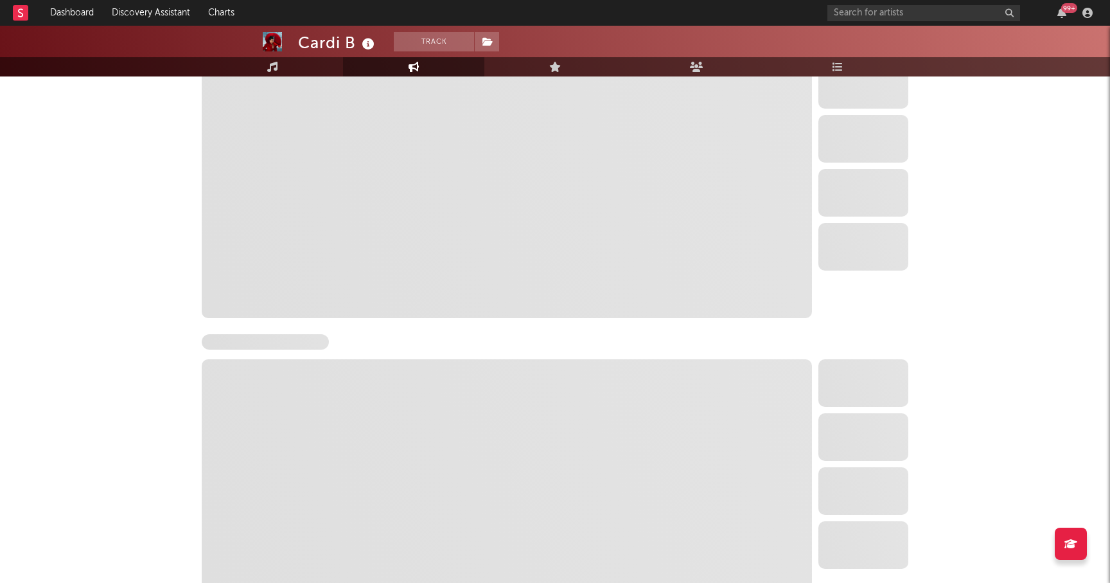
select select "6m"
select select "1w"
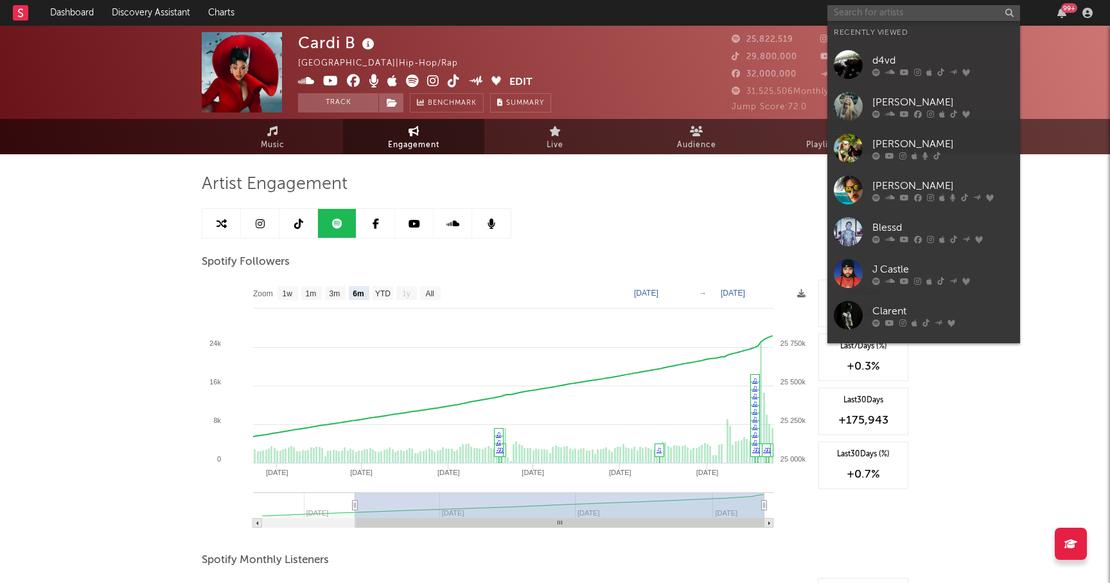
click at [875, 12] on input "text" at bounding box center [924, 13] width 193 height 16
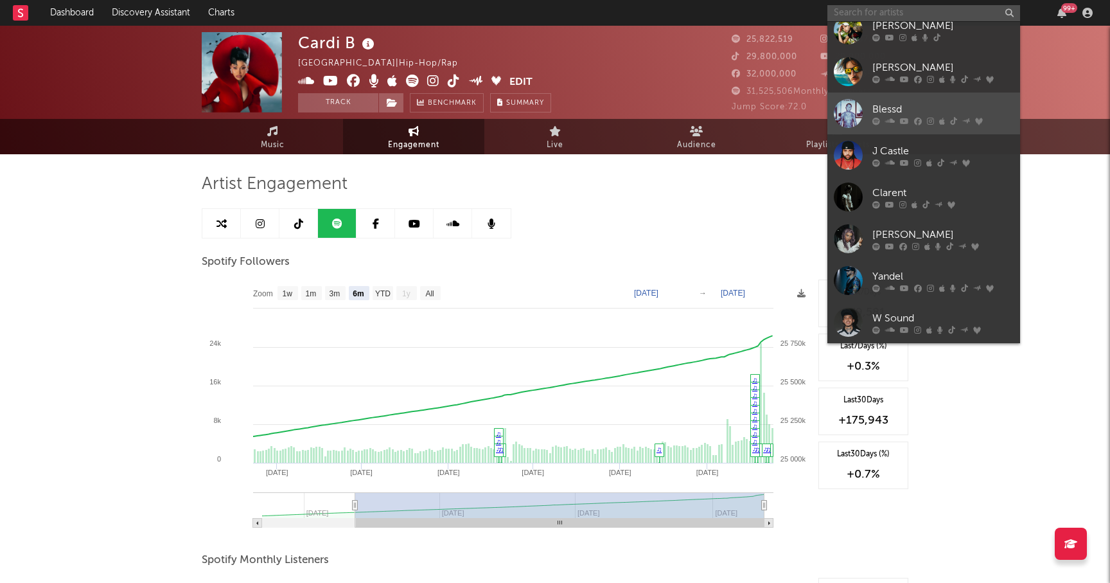
scroll to position [119, 0]
